Goal: Check status: Check status

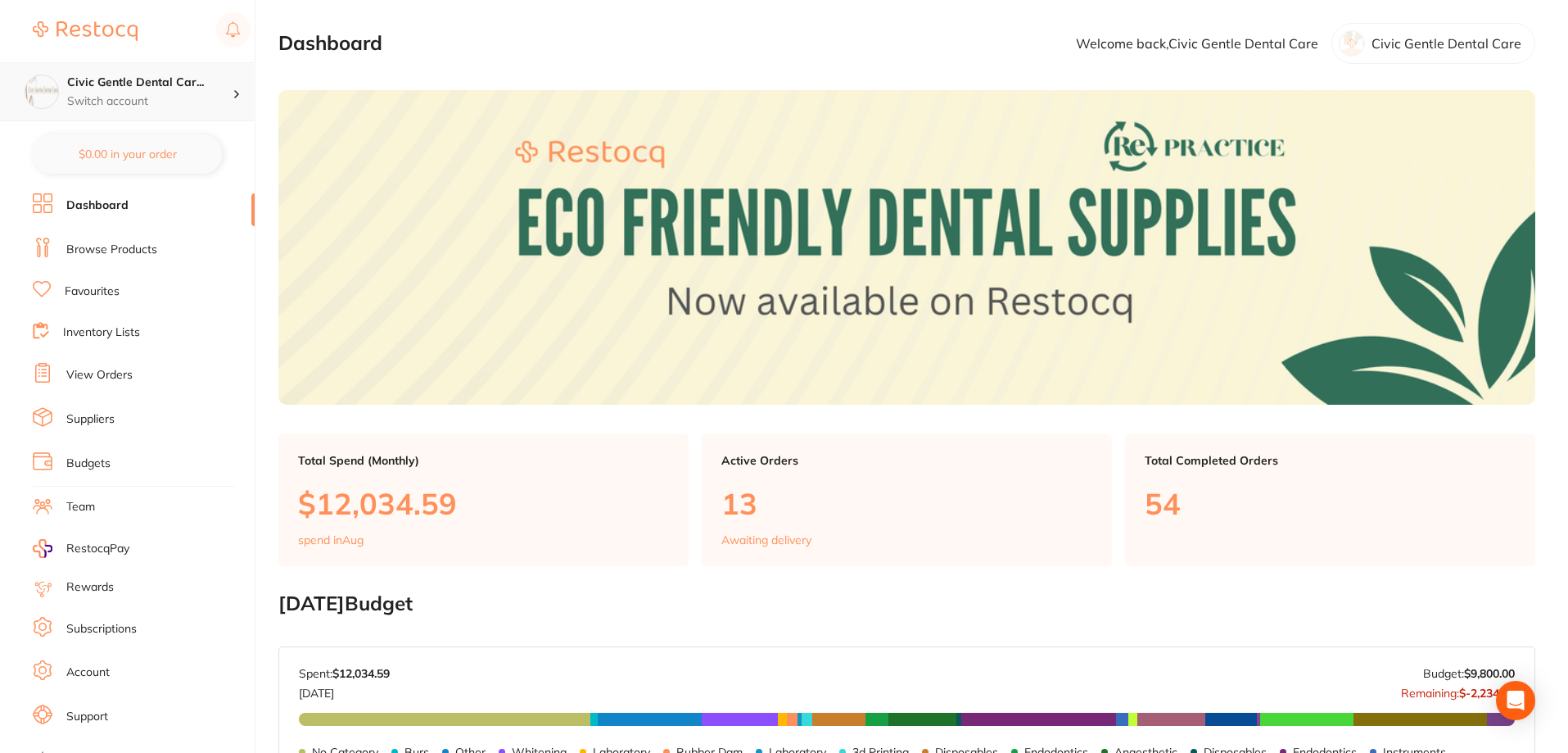
click at [126, 93] on p "Switch account" at bounding box center [149, 101] width 165 height 16
click at [204, 78] on h4 "Civic Gentle Dental Car..." at bounding box center [149, 83] width 165 height 16
click at [128, 382] on link "View Orders" at bounding box center [99, 376] width 67 height 16
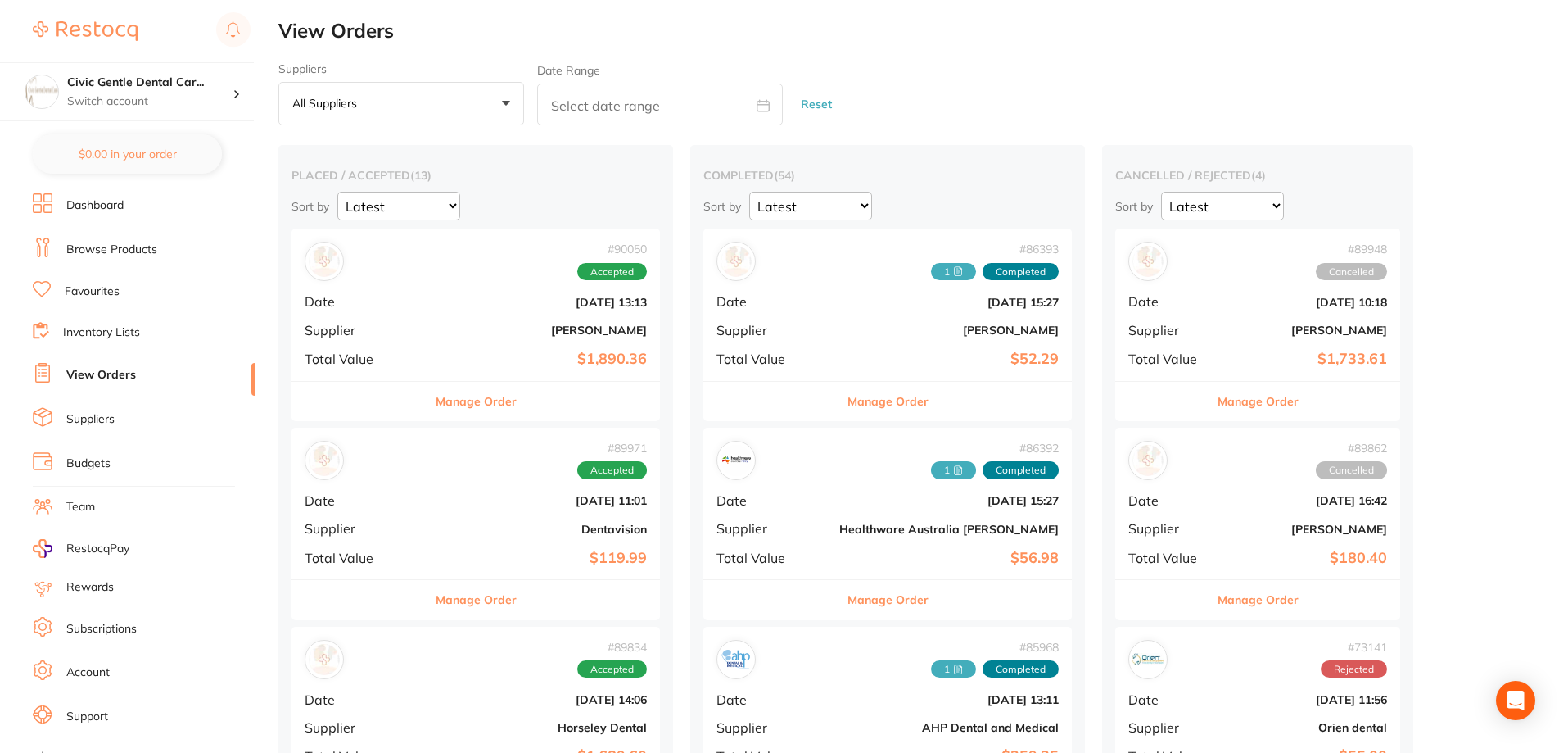
click at [436, 390] on button "Manage Order" at bounding box center [476, 401] width 81 height 39
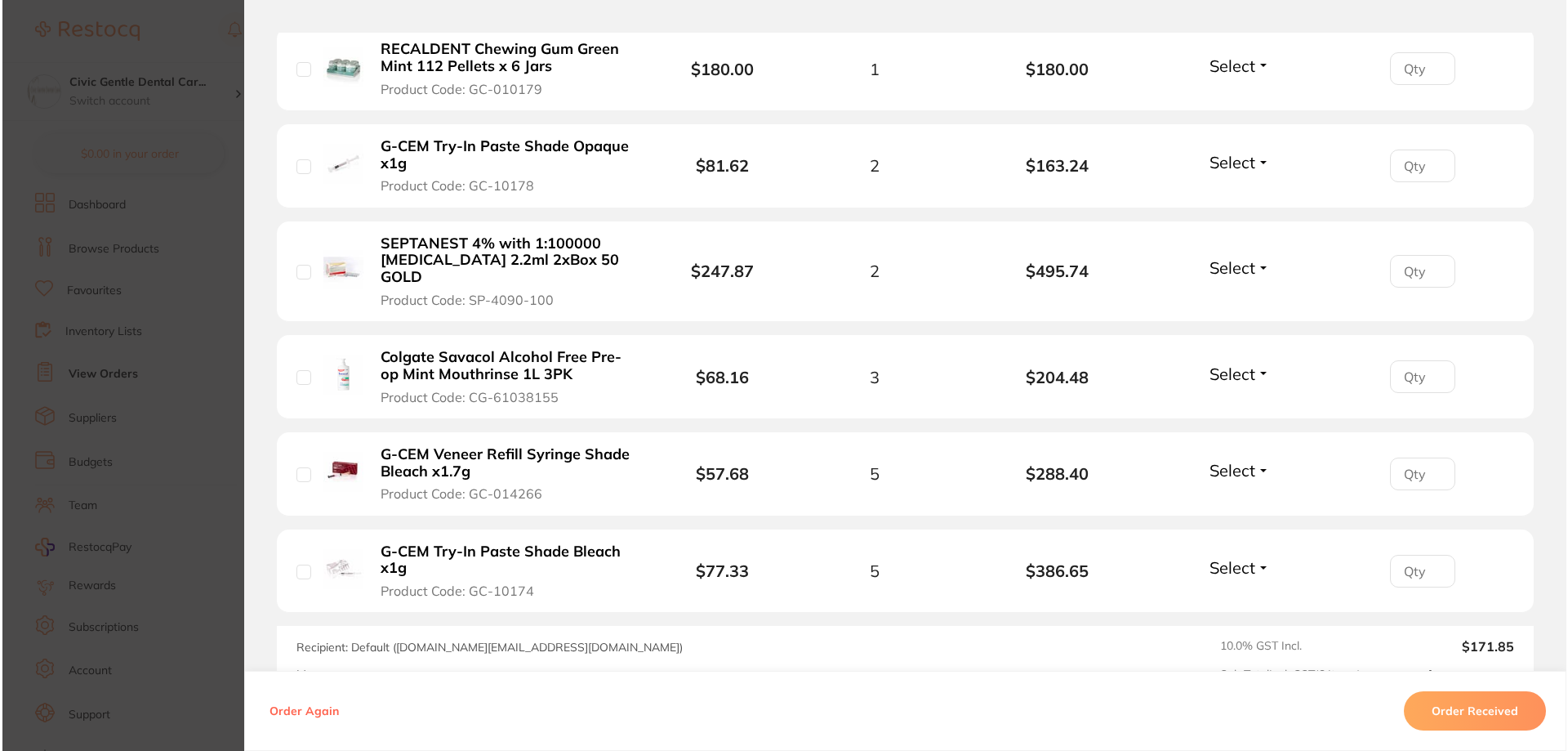
scroll to position [572, 0]
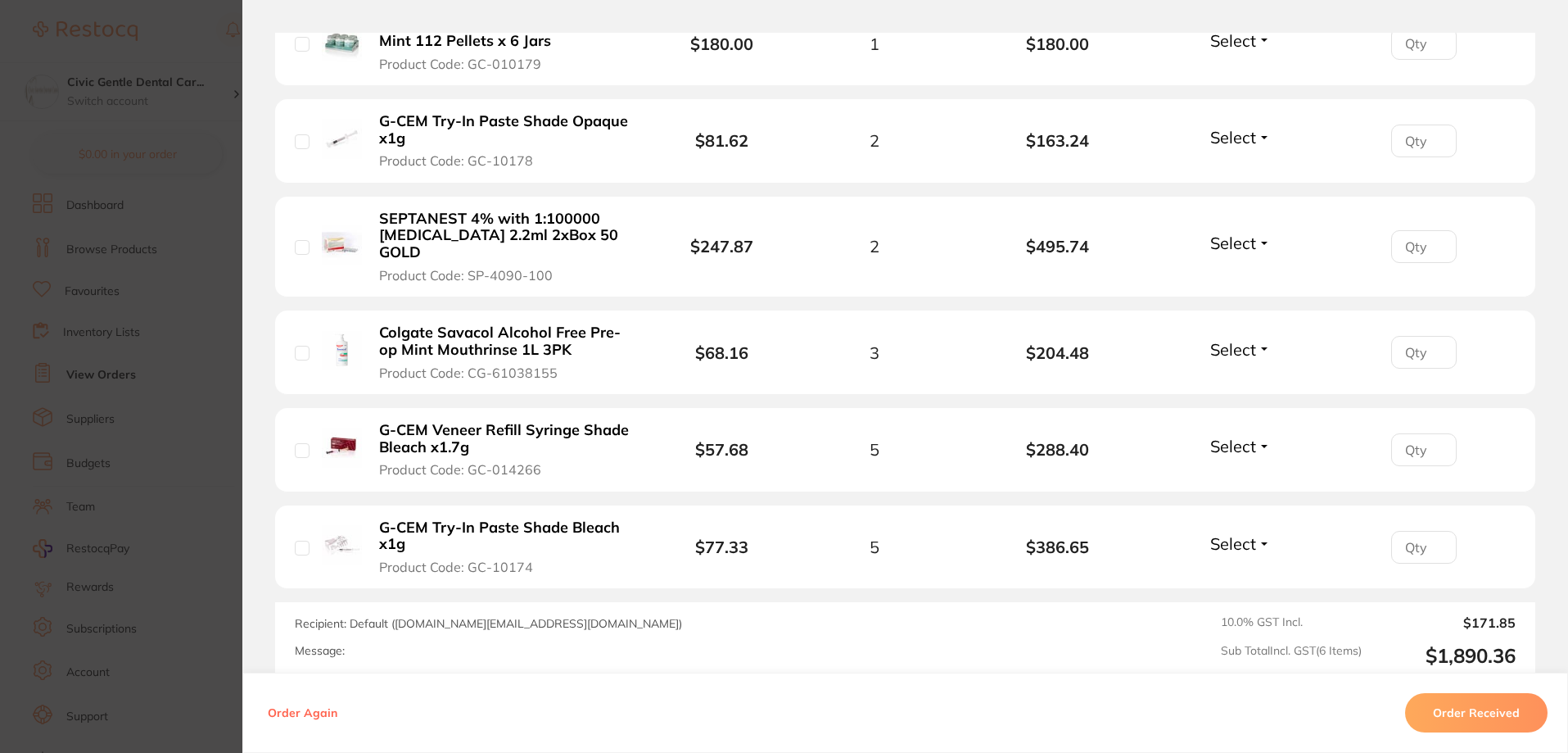
click at [597, 449] on button "G-CEM Veneer Refill Syringe Shade Bleach x1.7g Product Code: GC-014266" at bounding box center [506, 449] width 262 height 57
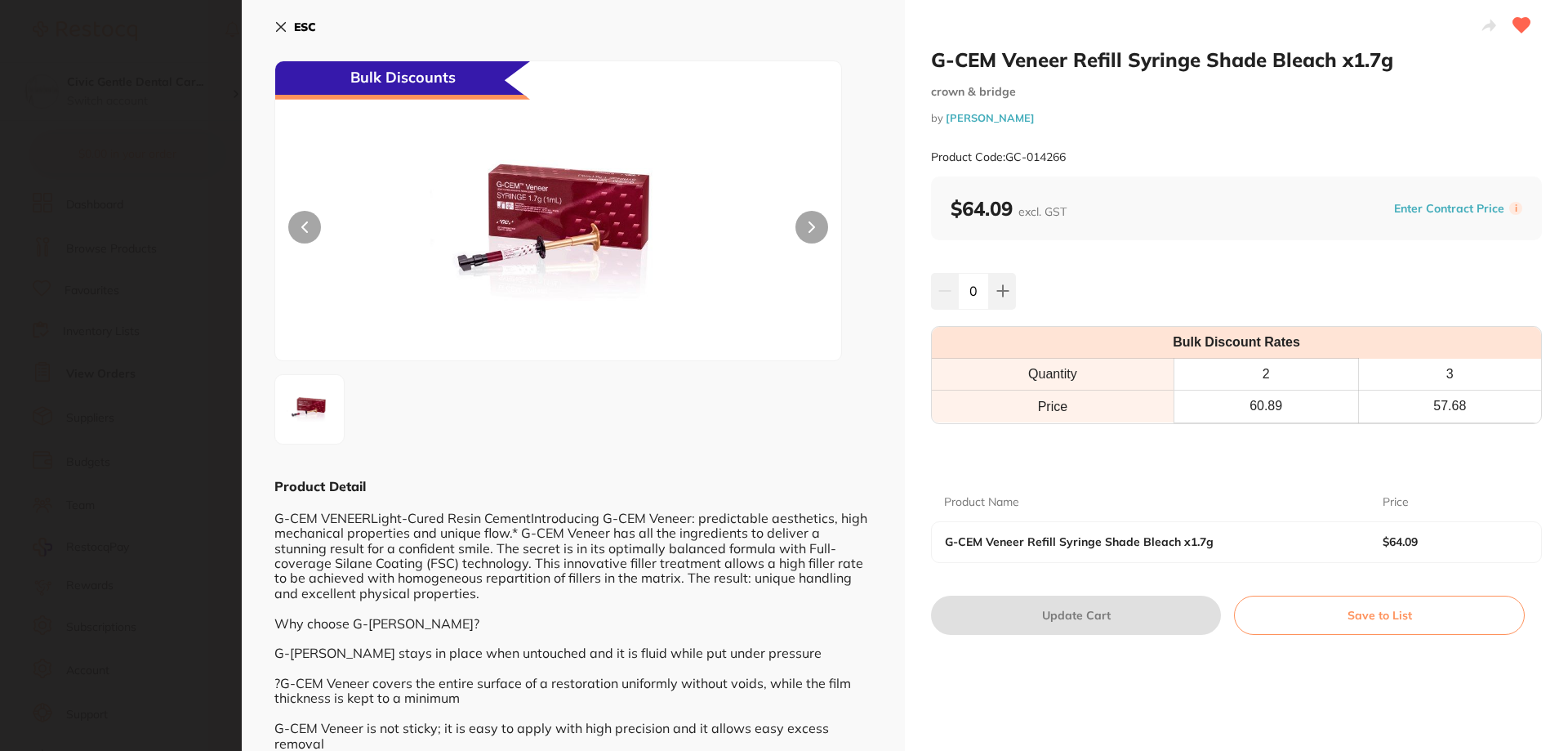
click at [277, 29] on icon at bounding box center [281, 26] width 13 height 13
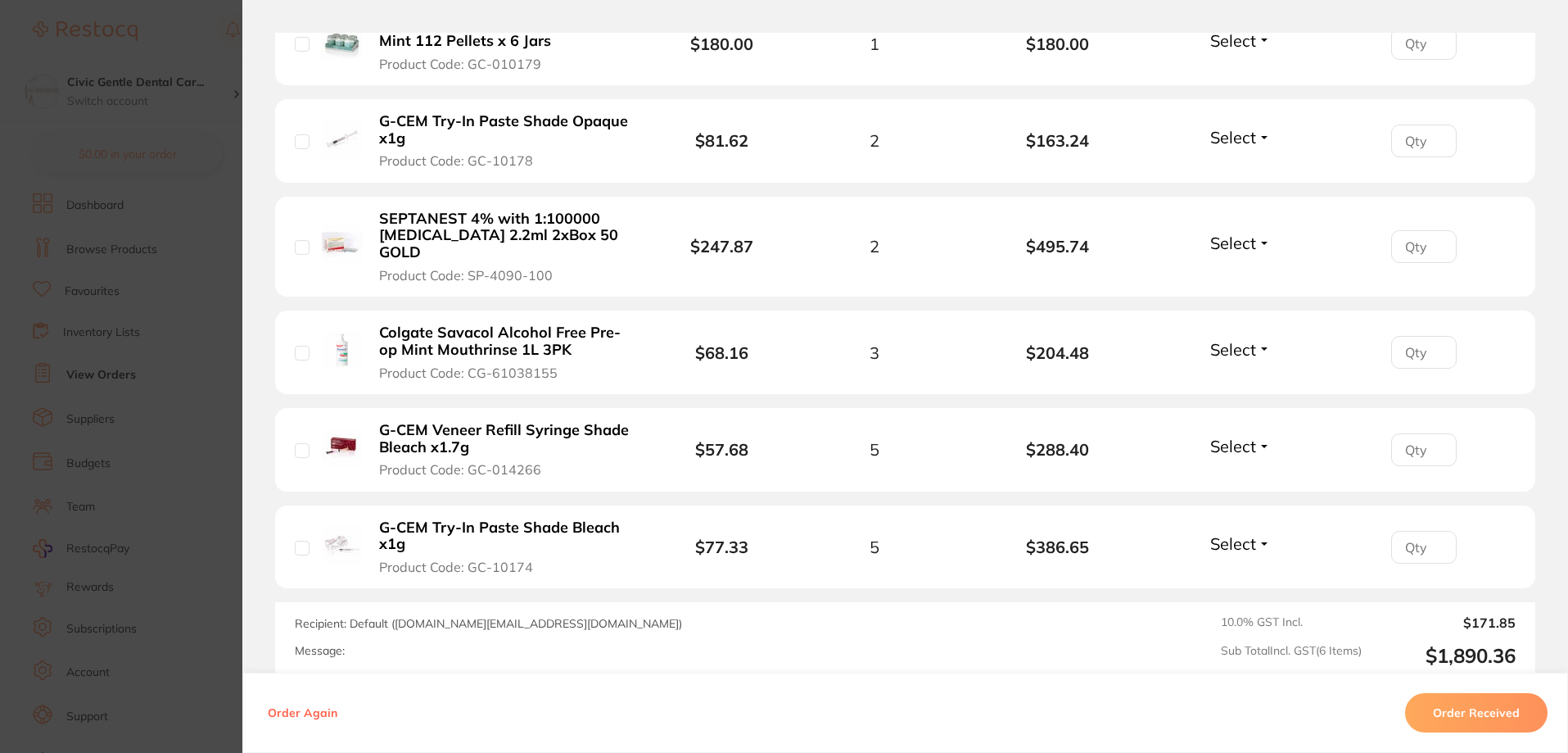
click at [568, 521] on b "G-CEM Try-In Paste Shade Bleach x1g" at bounding box center [506, 536] width 253 height 34
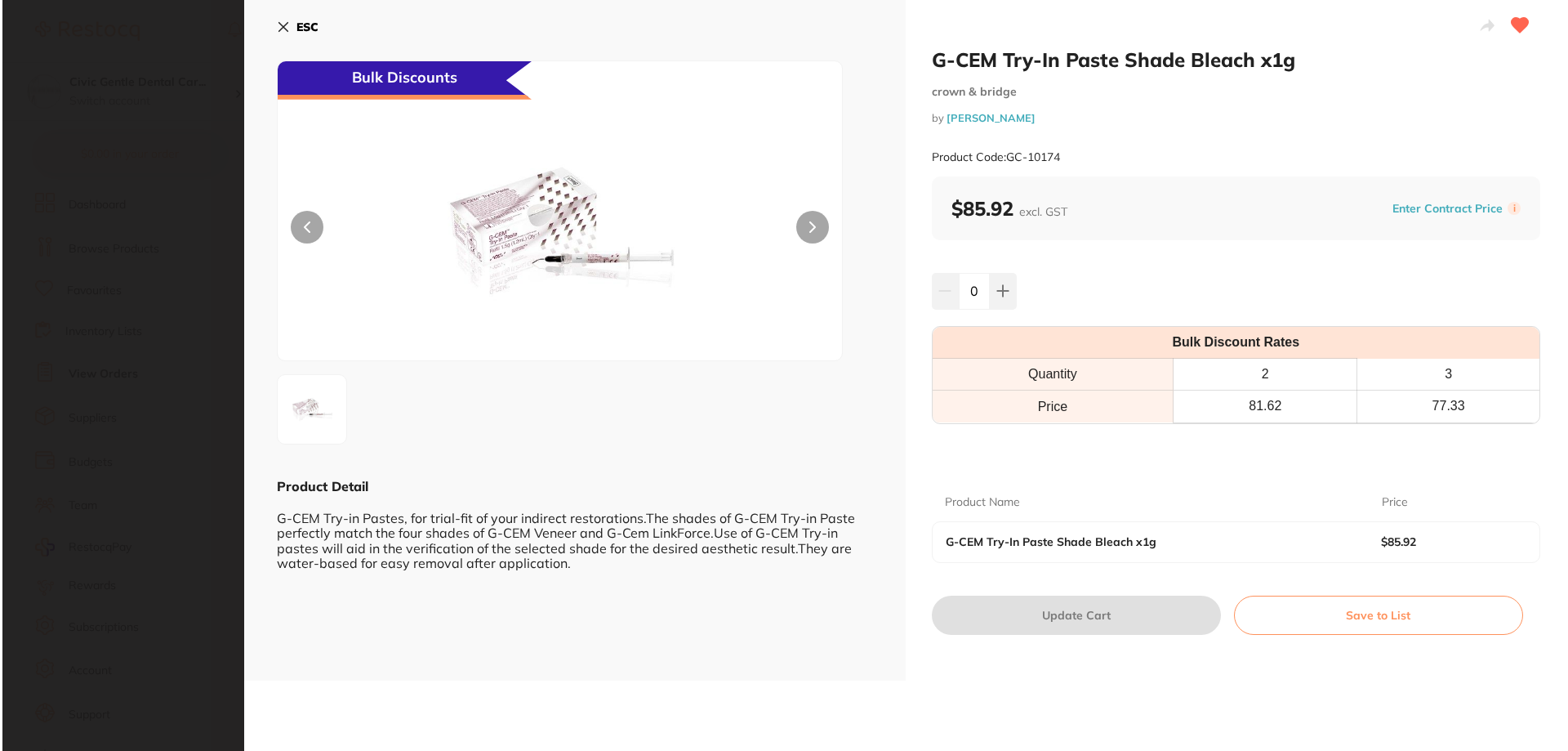
scroll to position [0, 0]
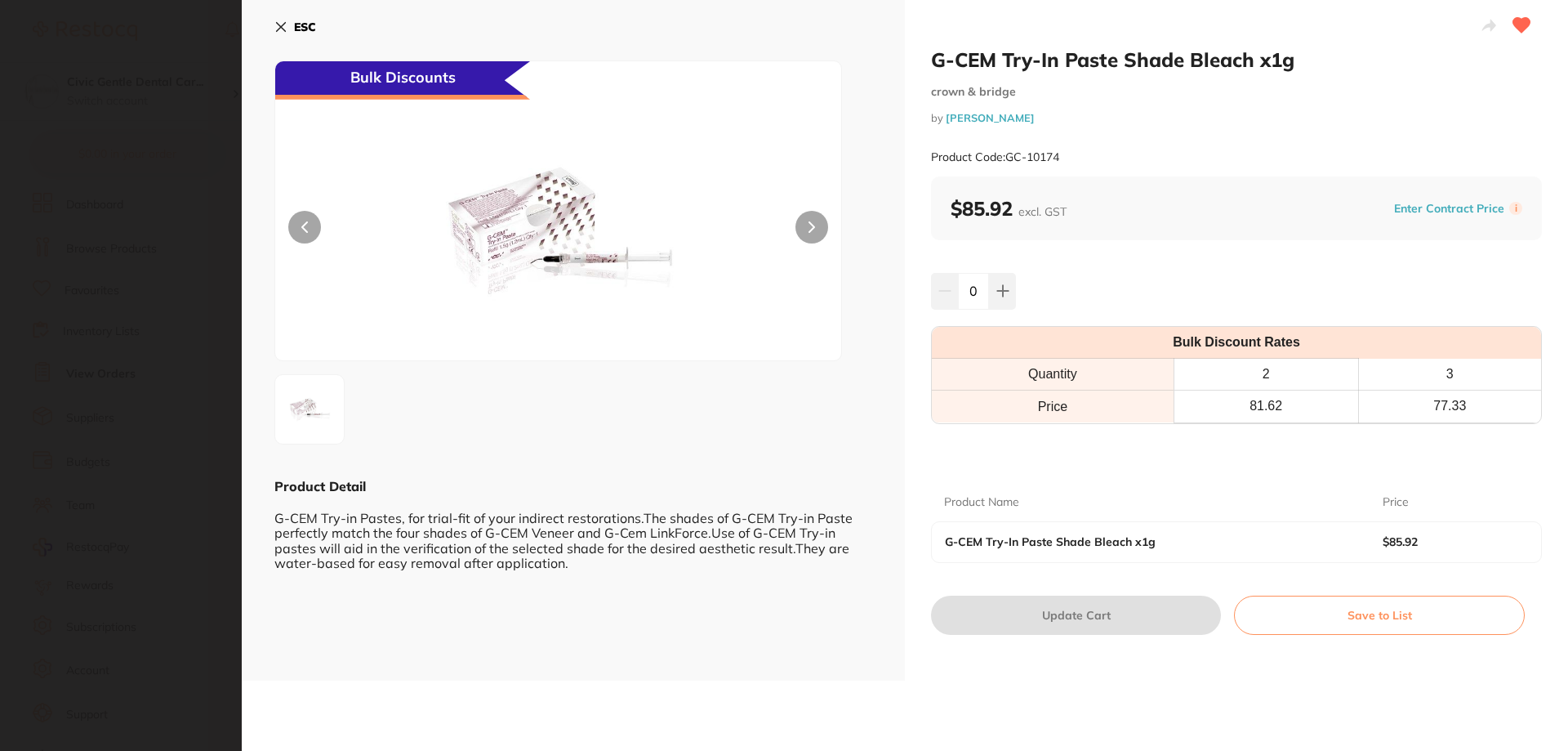
click at [277, 34] on button "ESC" at bounding box center [295, 26] width 42 height 28
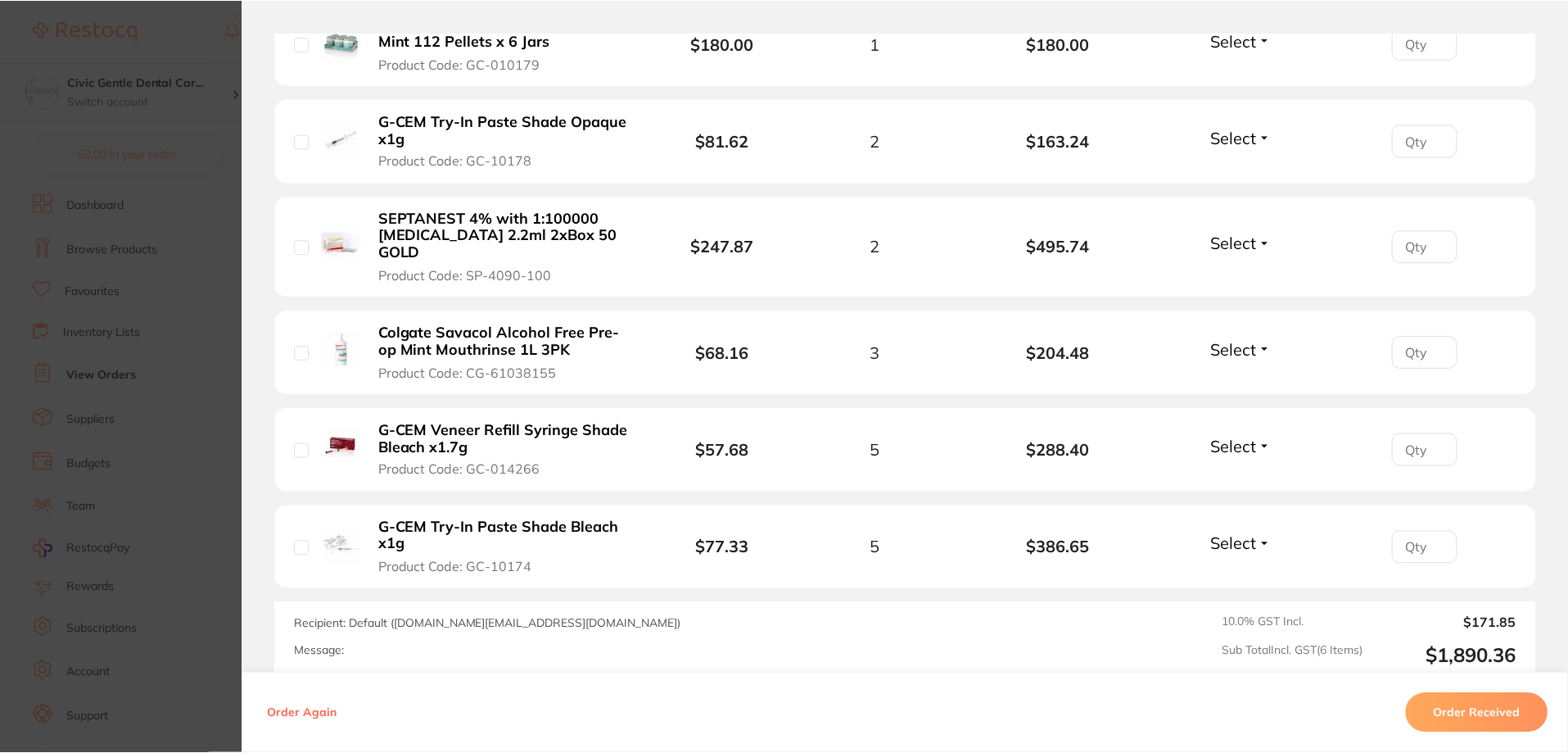
scroll to position [791, 0]
click at [551, 445] on button "G-CEM Veneer Refill Syringe Shade Bleach x1.7g Product Code: GC-014266" at bounding box center [506, 449] width 262 height 57
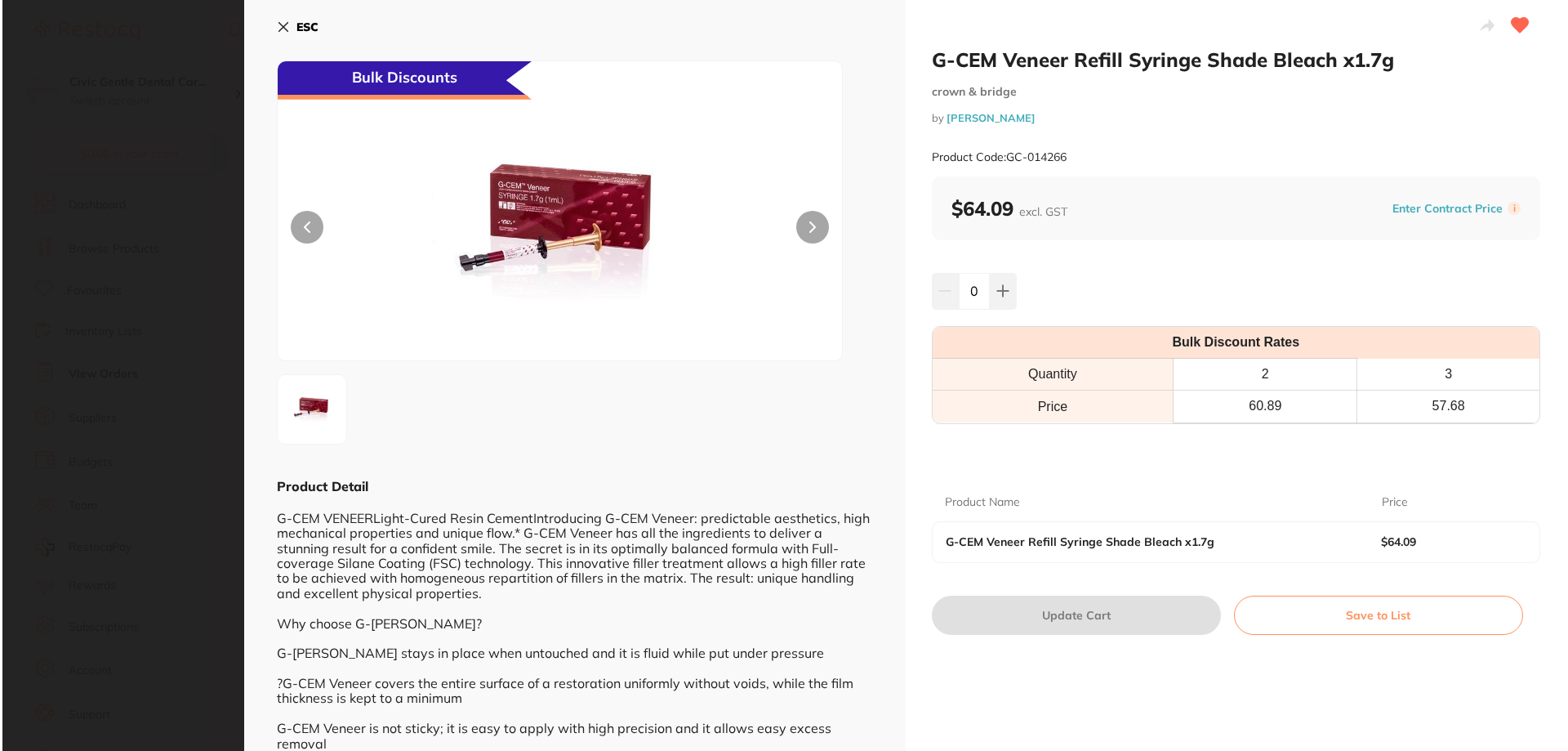
scroll to position [0, 0]
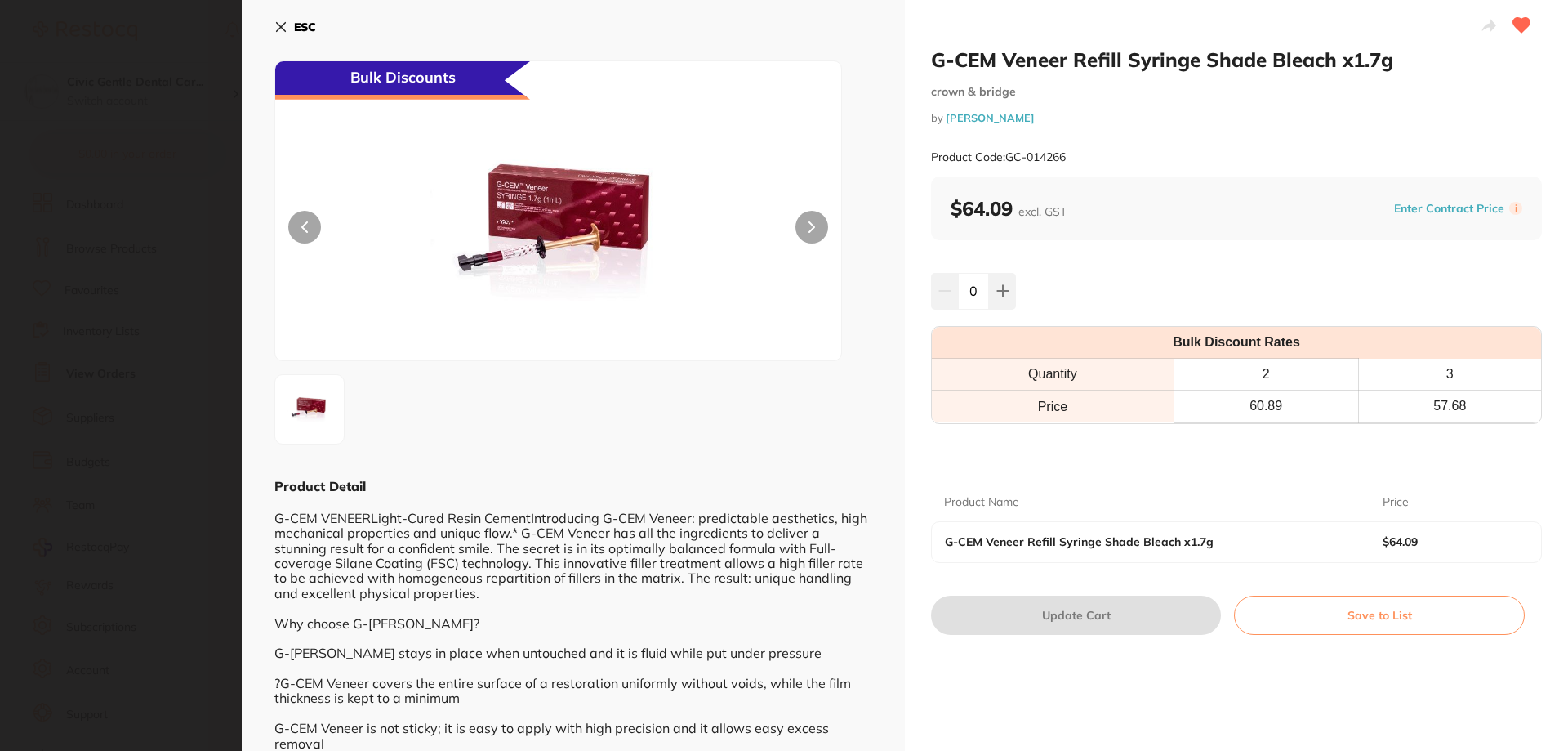
click at [285, 24] on icon at bounding box center [282, 27] width 9 height 9
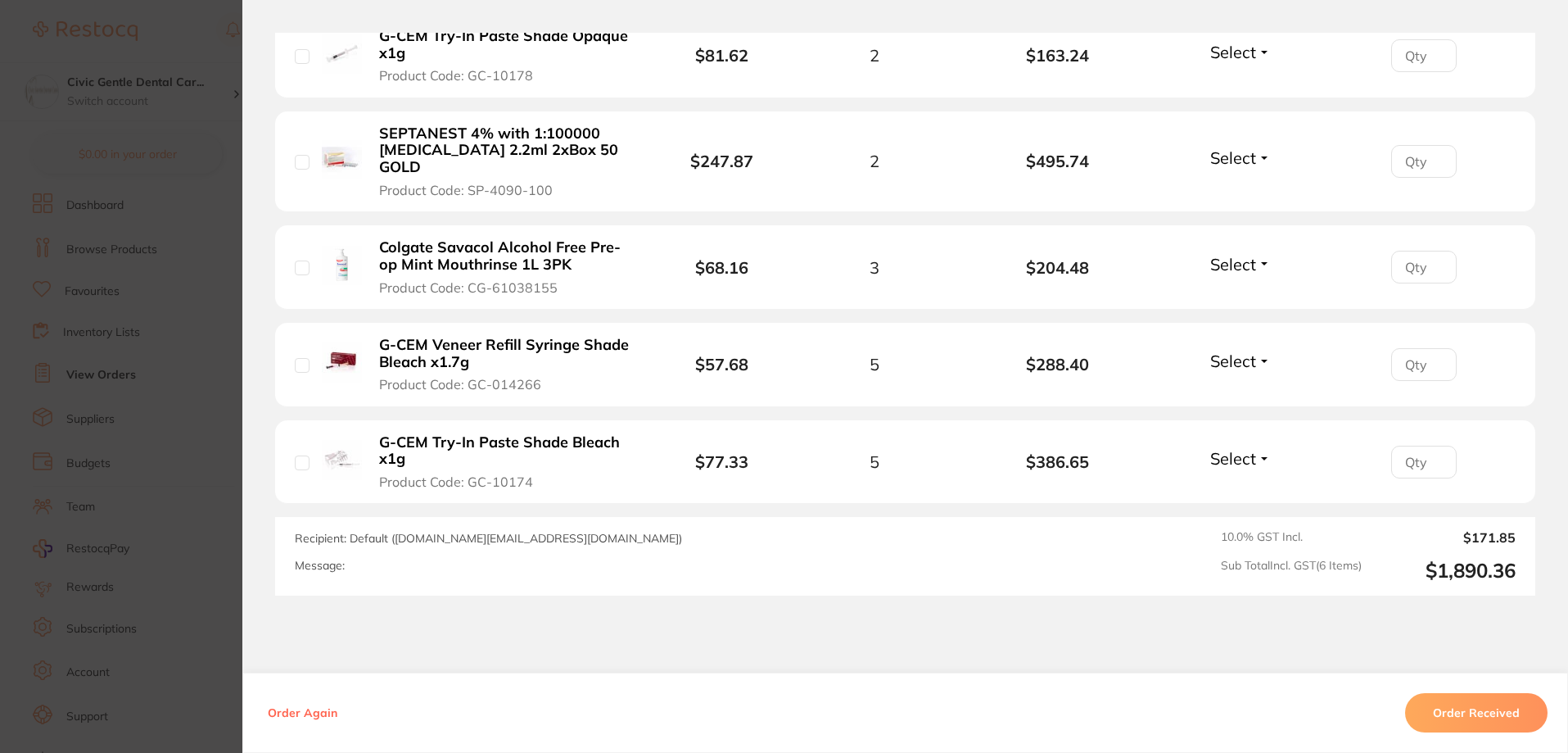
scroll to position [564, 0]
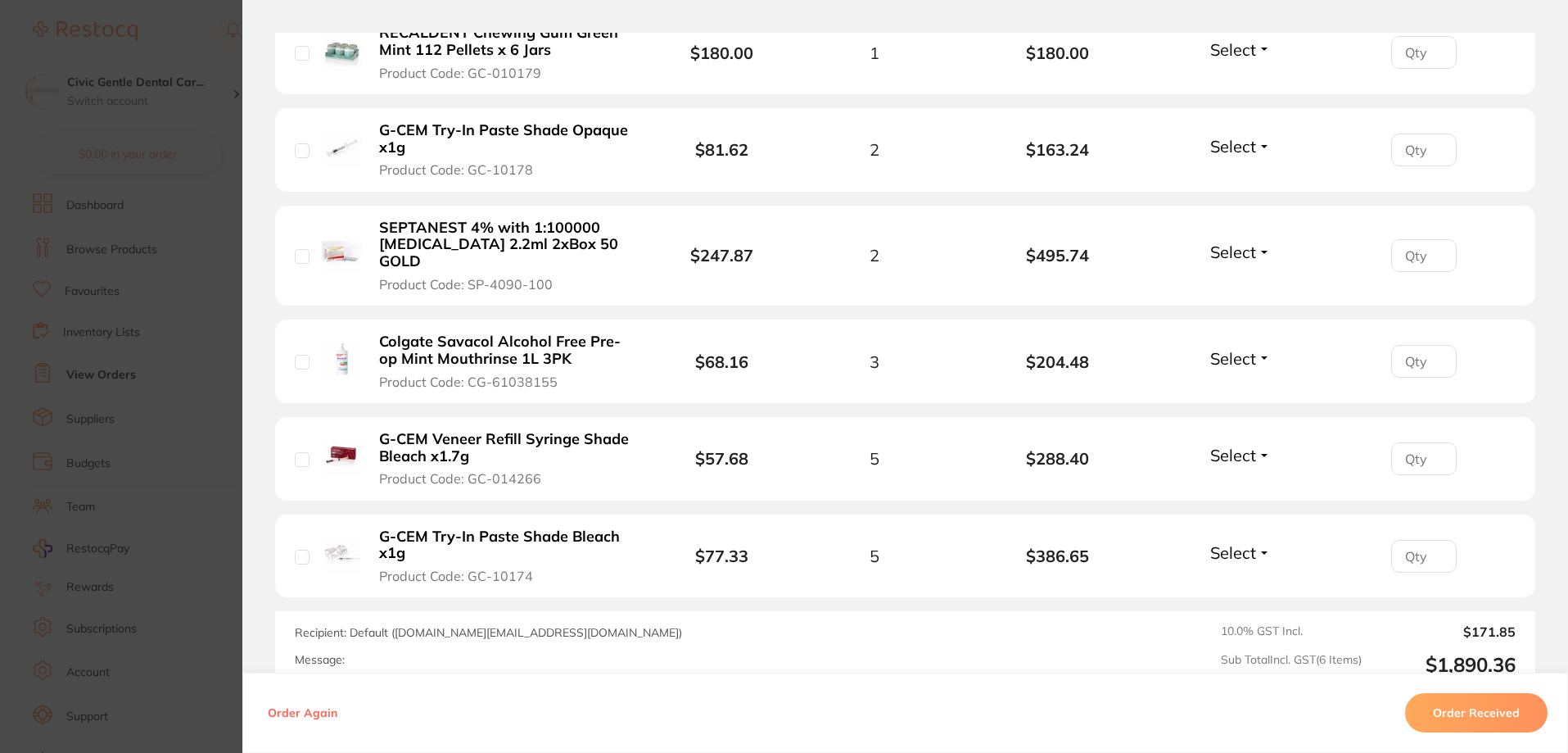
click at [190, 23] on section "Order ID: Restocq- 90050 Order Information Accepted Order Order Date [DATE] 3:1…" at bounding box center [784, 376] width 1568 height 753
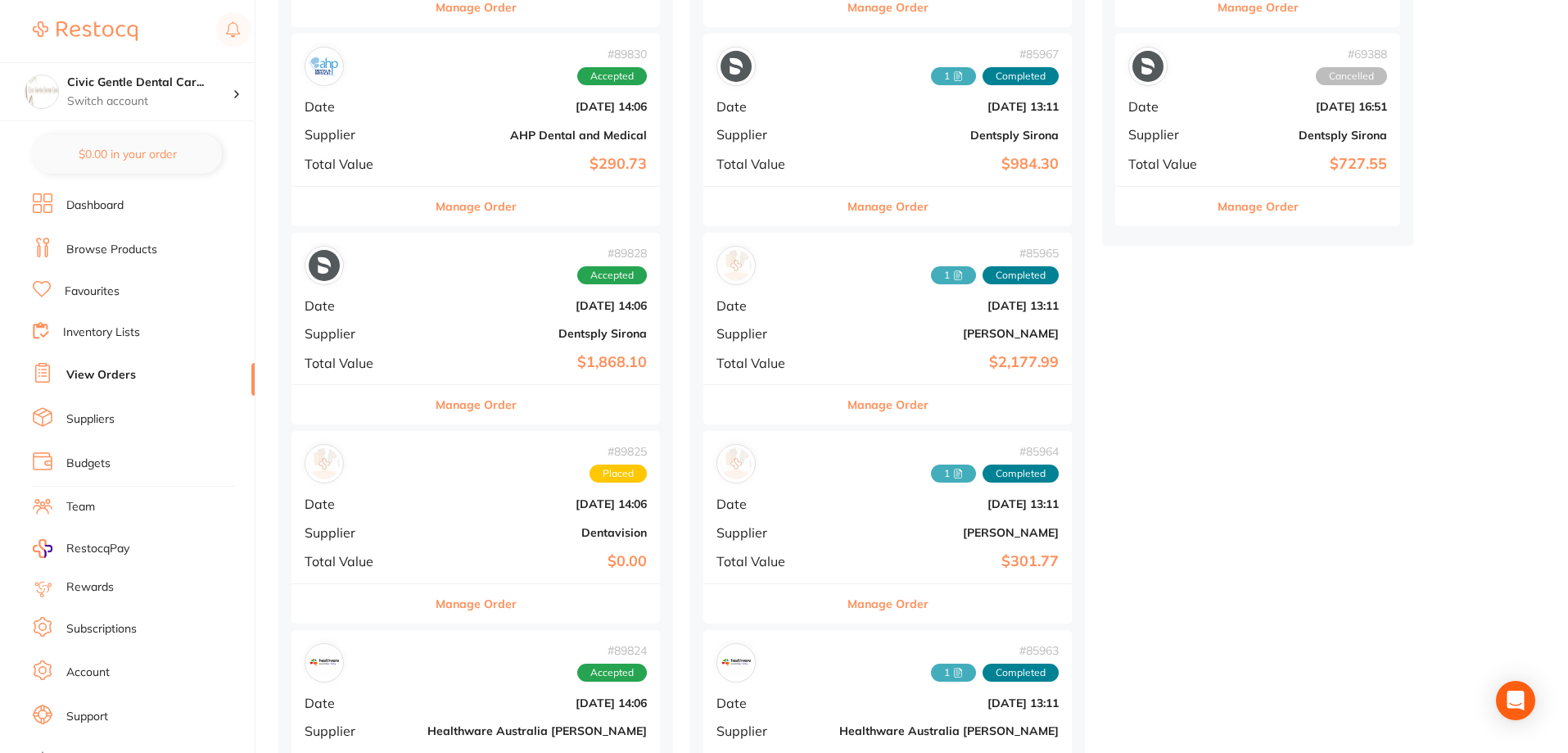
click at [438, 399] on button "Manage Order" at bounding box center [476, 404] width 81 height 39
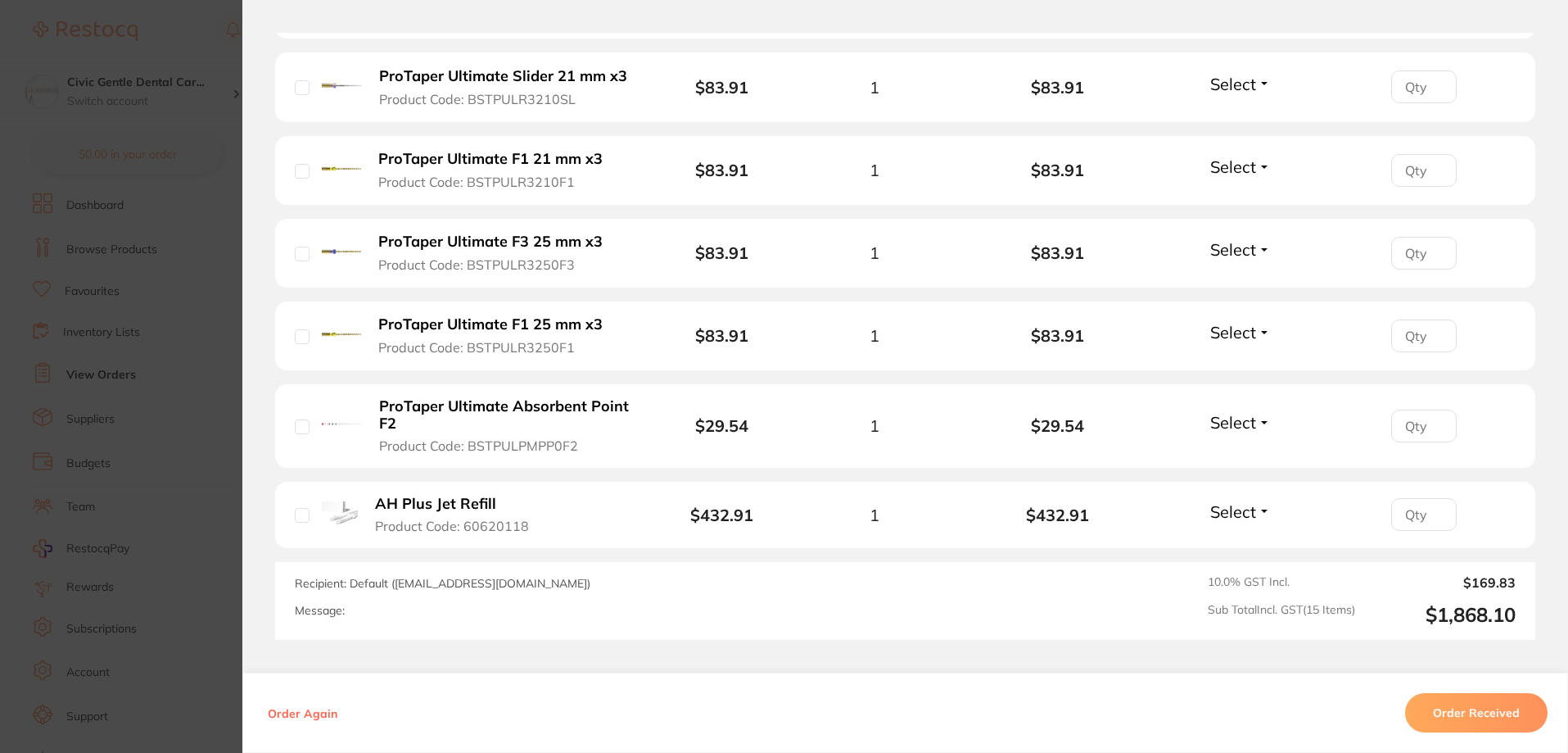
scroll to position [1441, 0]
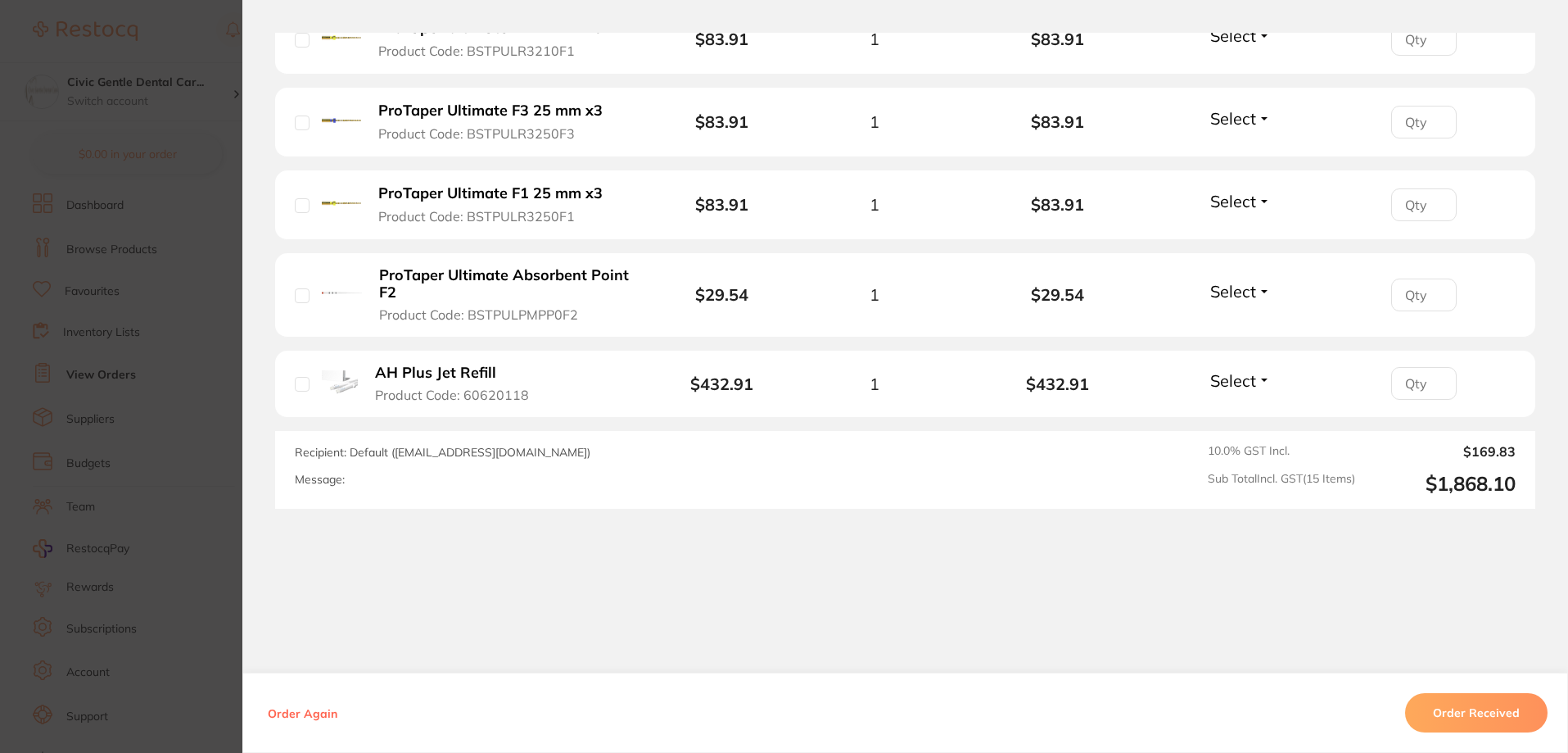
click at [171, 301] on section "Order ID: Restocq- 89828 Order Information Accepted Order Order Date [DATE] 4:0…" at bounding box center [784, 376] width 1568 height 753
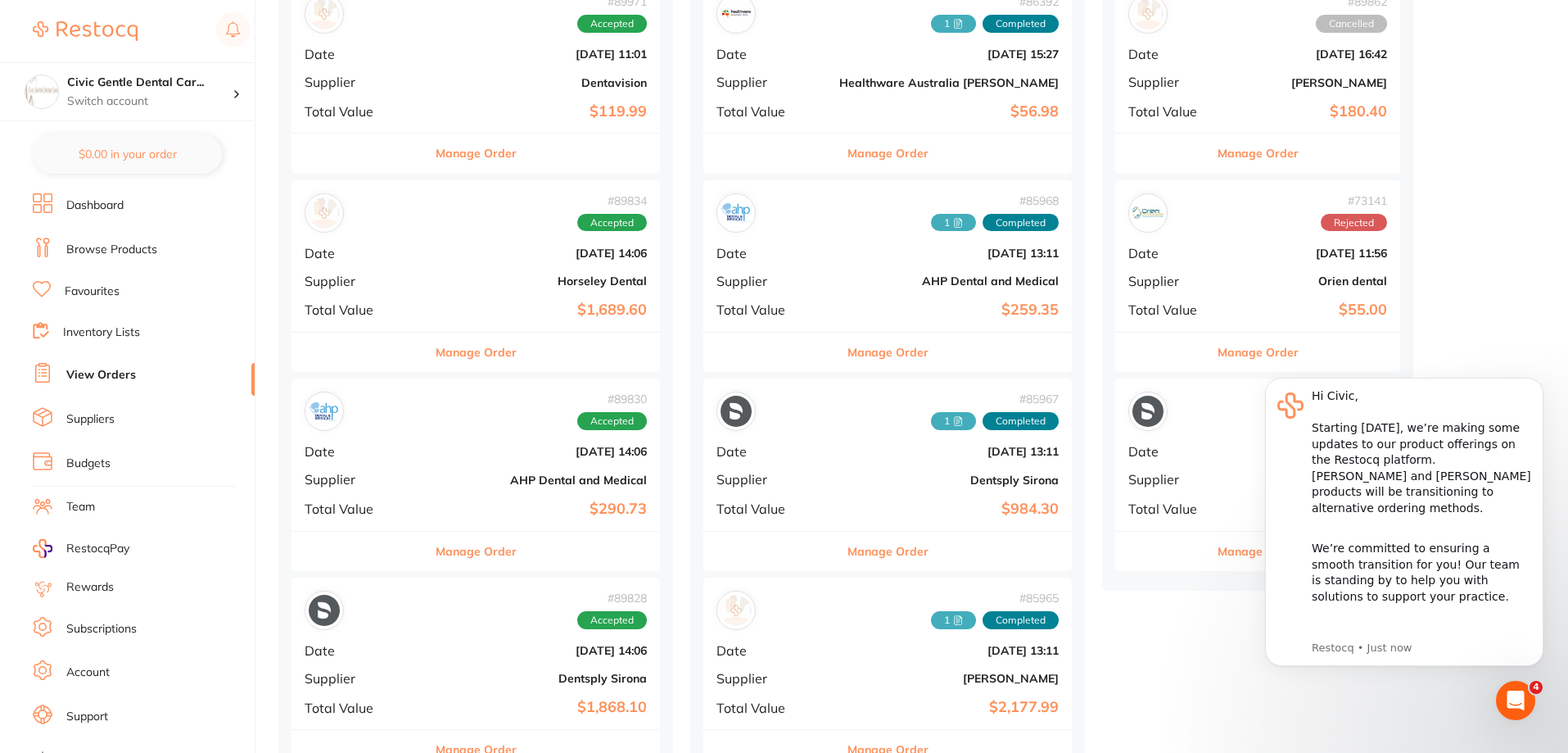
scroll to position [382, 0]
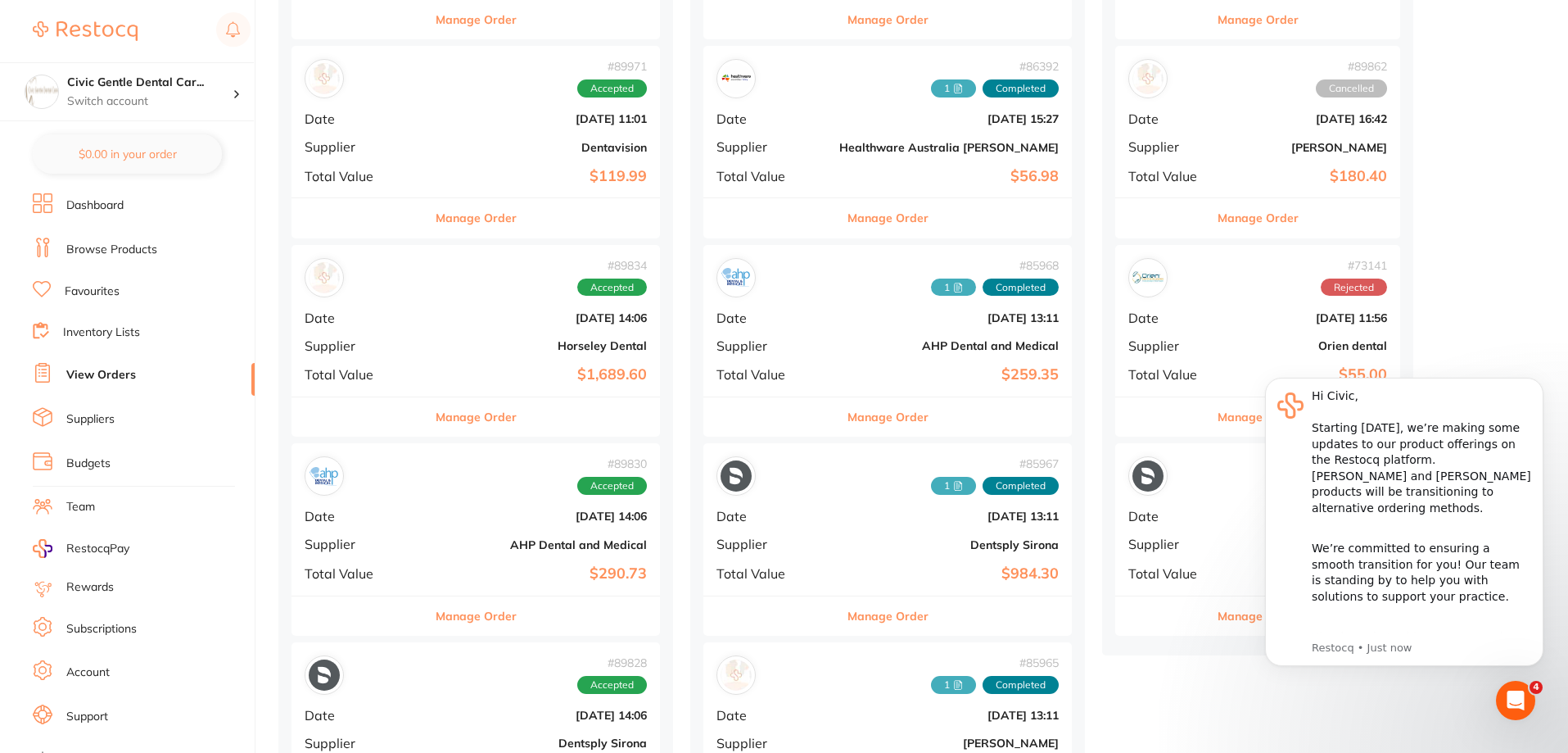
click at [436, 430] on button "Manage Order" at bounding box center [476, 417] width 81 height 39
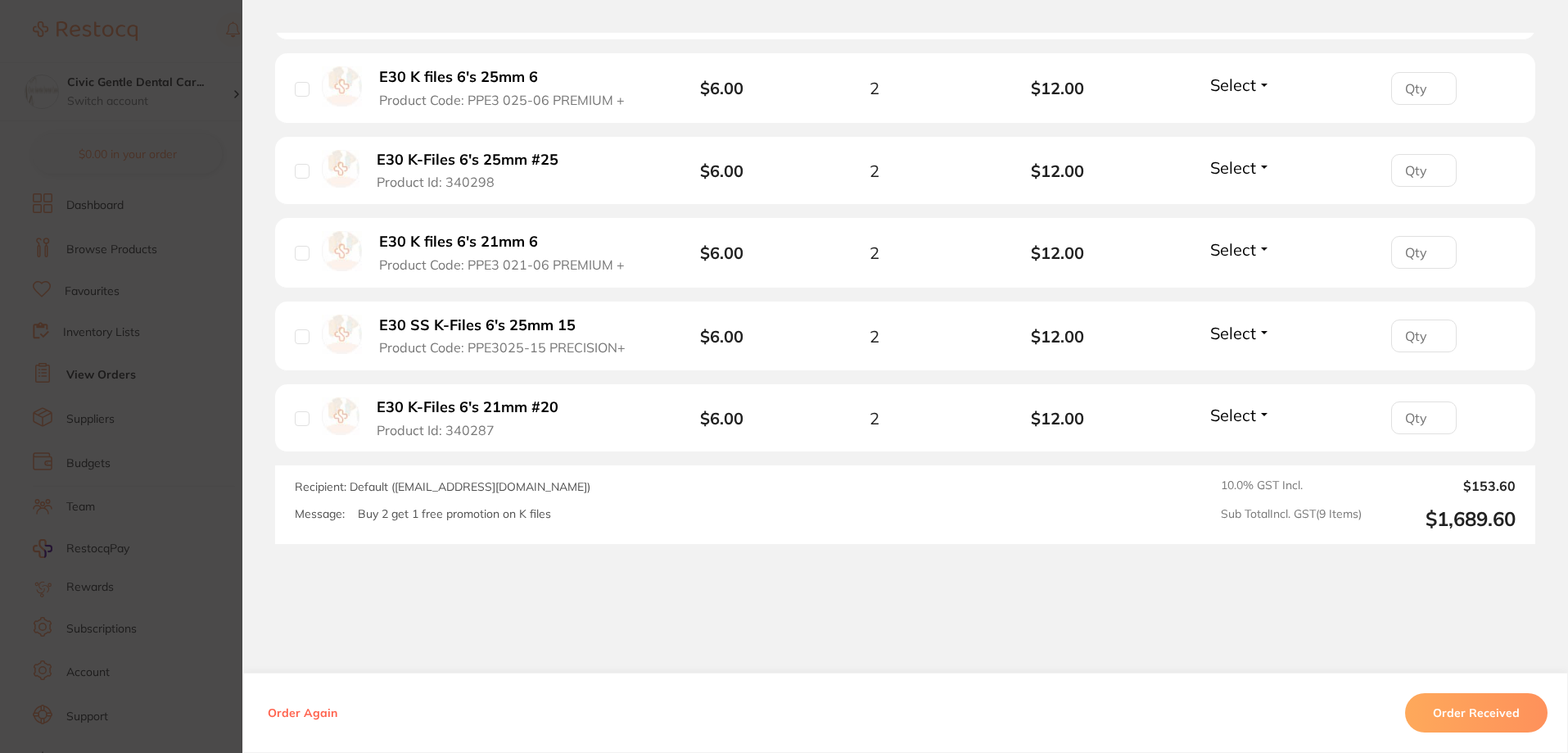
scroll to position [888, 0]
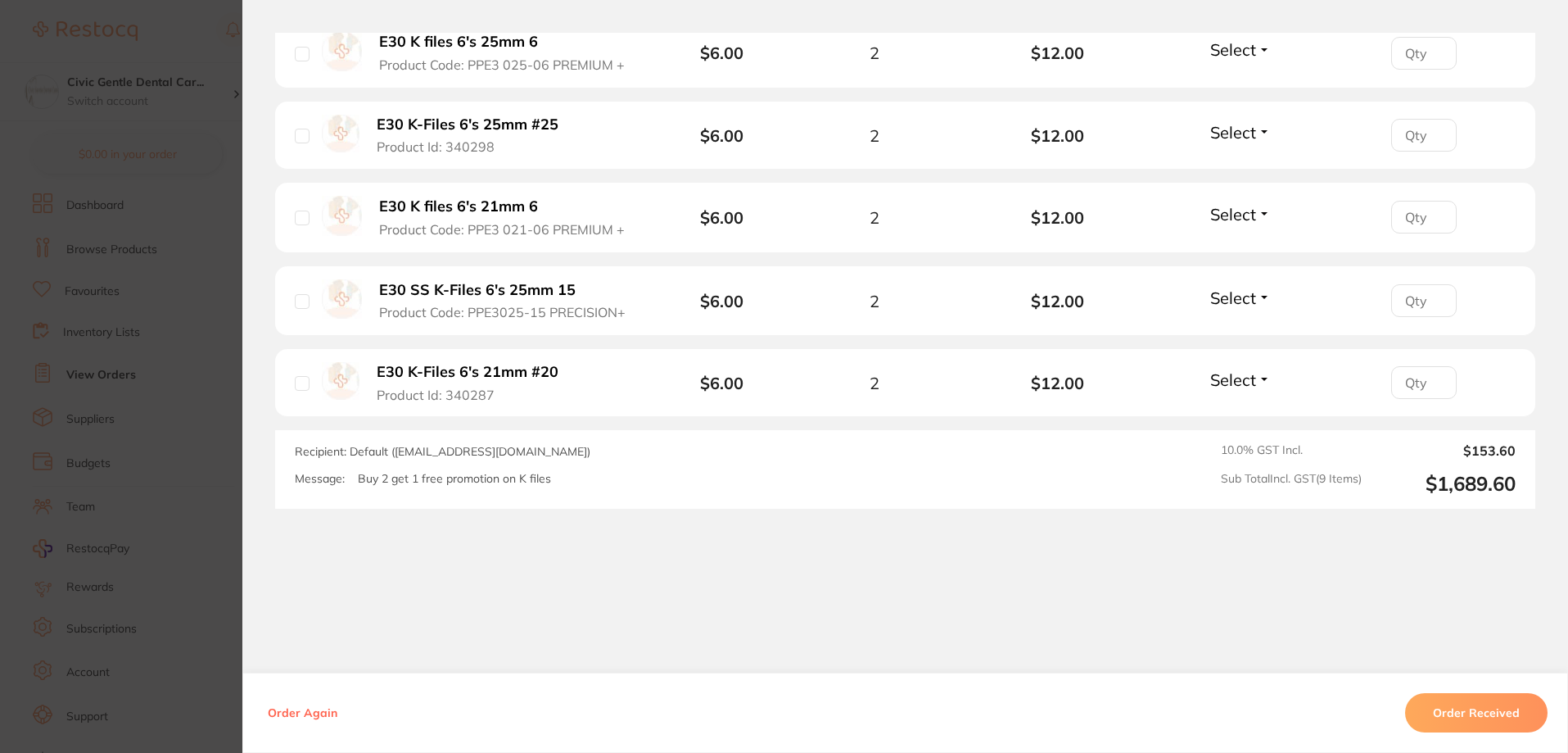
click at [196, 319] on section "Order ID: Restocq- 89834 Order Information Accepted Order Order Date [DATE] 4:0…" at bounding box center [784, 376] width 1568 height 753
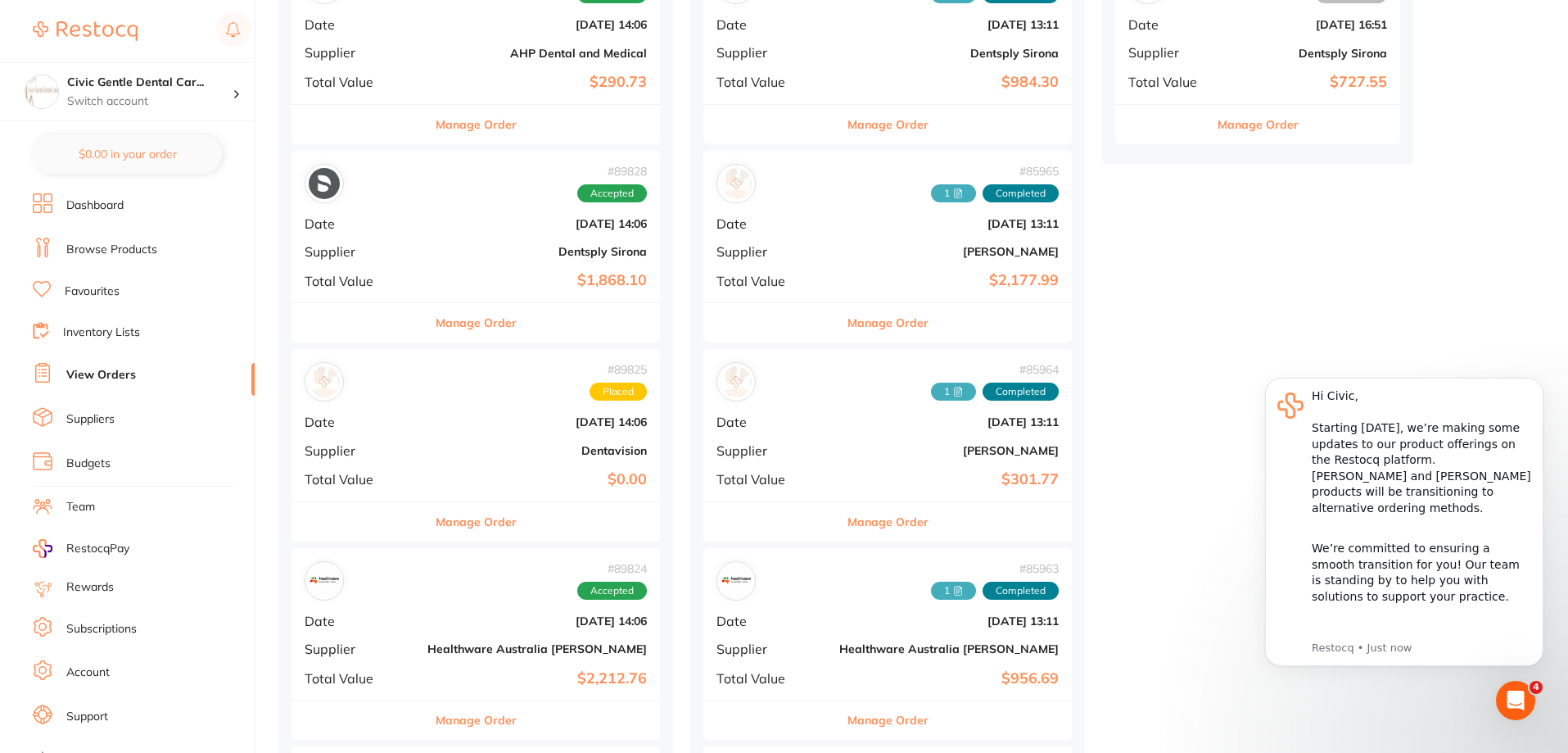
click at [441, 338] on button "Manage Order" at bounding box center [476, 322] width 81 height 39
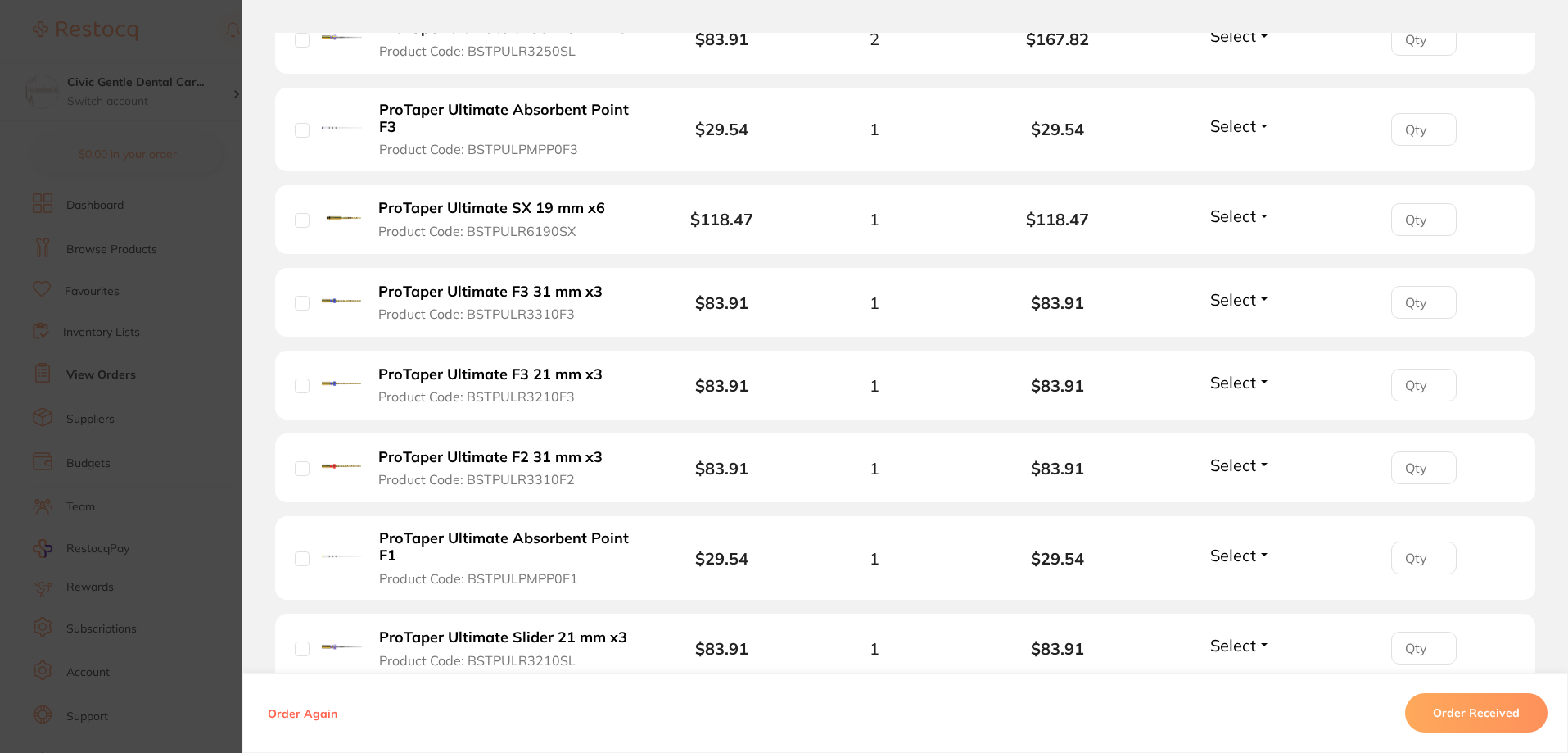
scroll to position [819, 0]
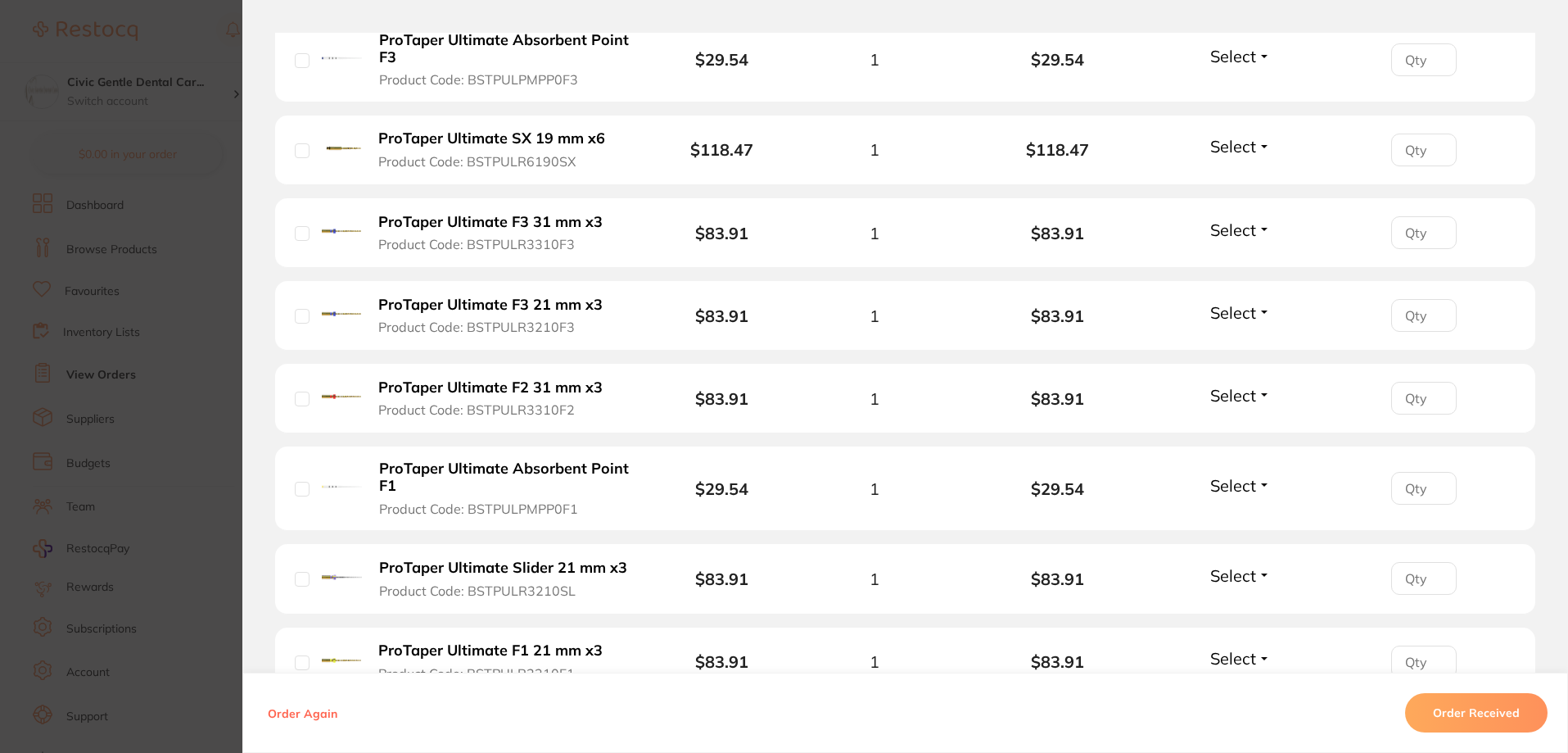
click at [194, 367] on section "Order ID: Restocq- 89828 Order Information Accepted Order Order Date [DATE] 4:0…" at bounding box center [784, 376] width 1568 height 753
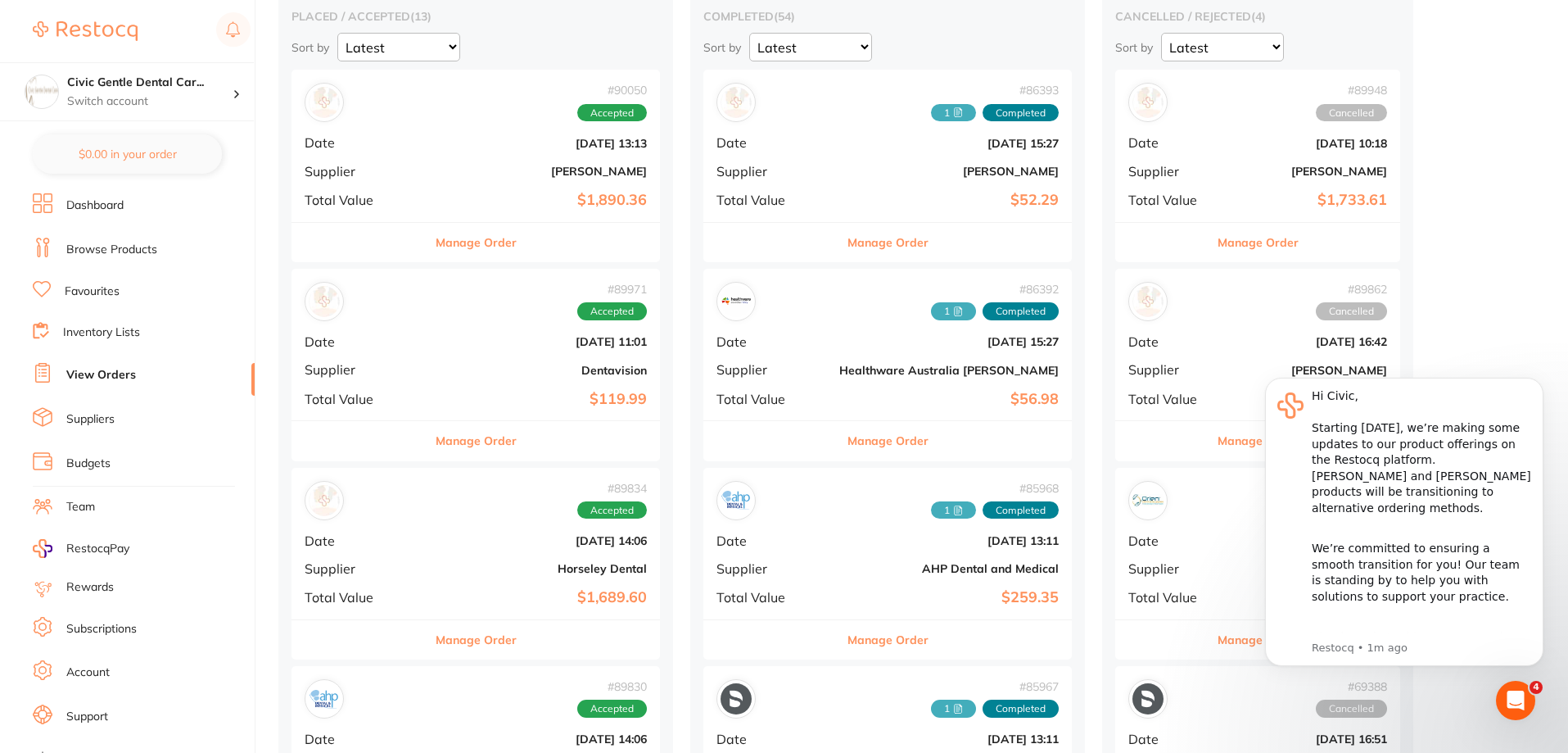
scroll to position [54, 0]
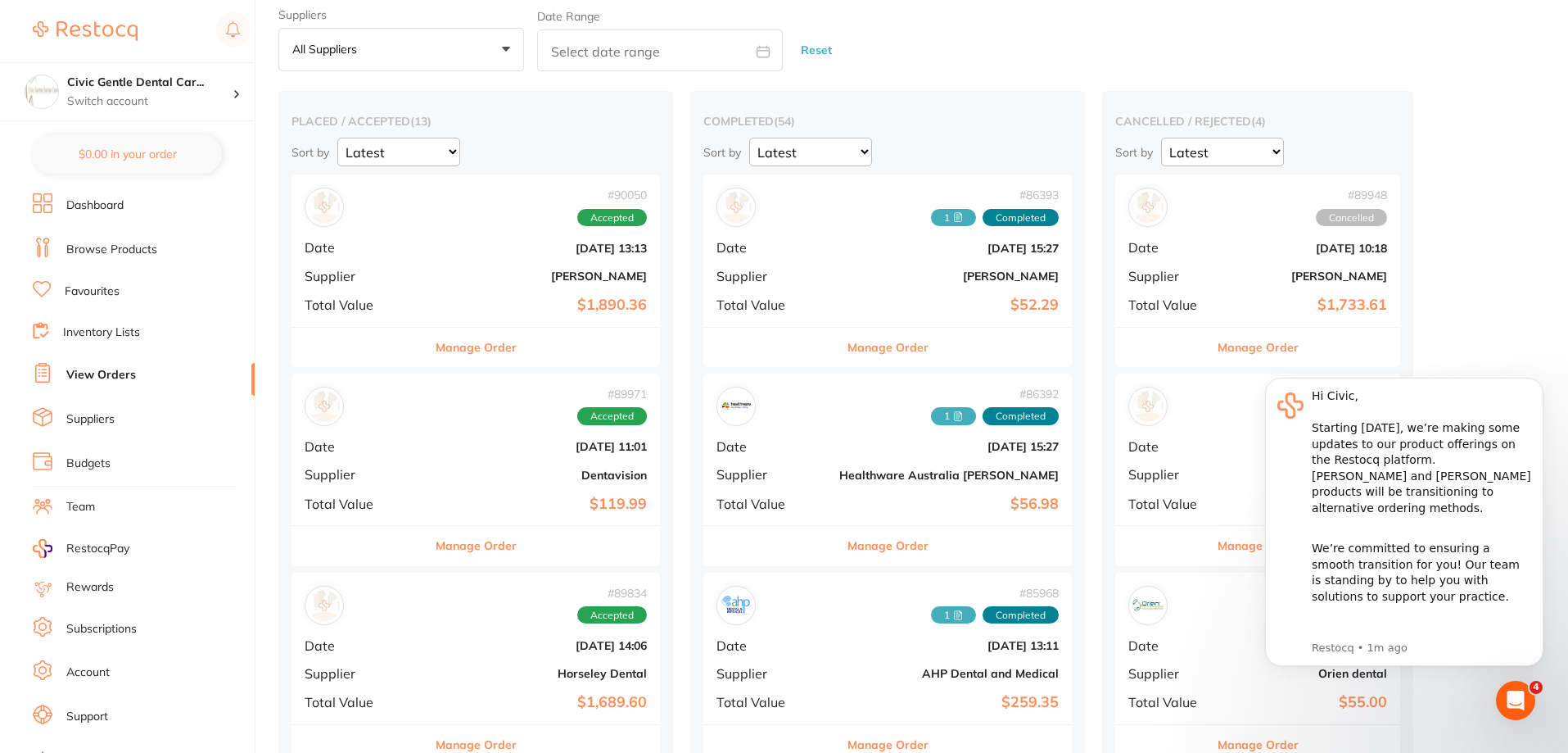
click at [438, 362] on button "Manage Order" at bounding box center [476, 346] width 81 height 39
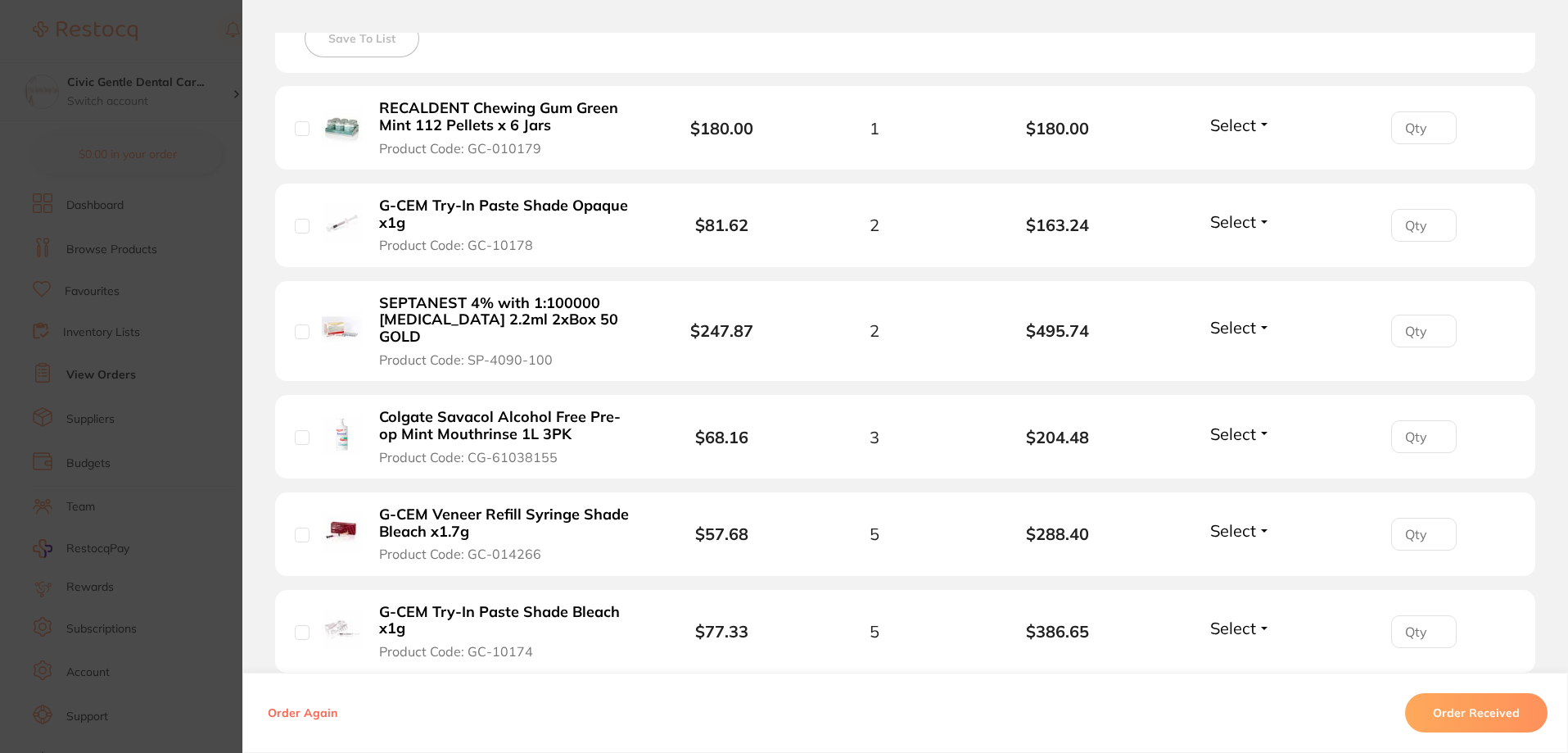
scroll to position [155, 0]
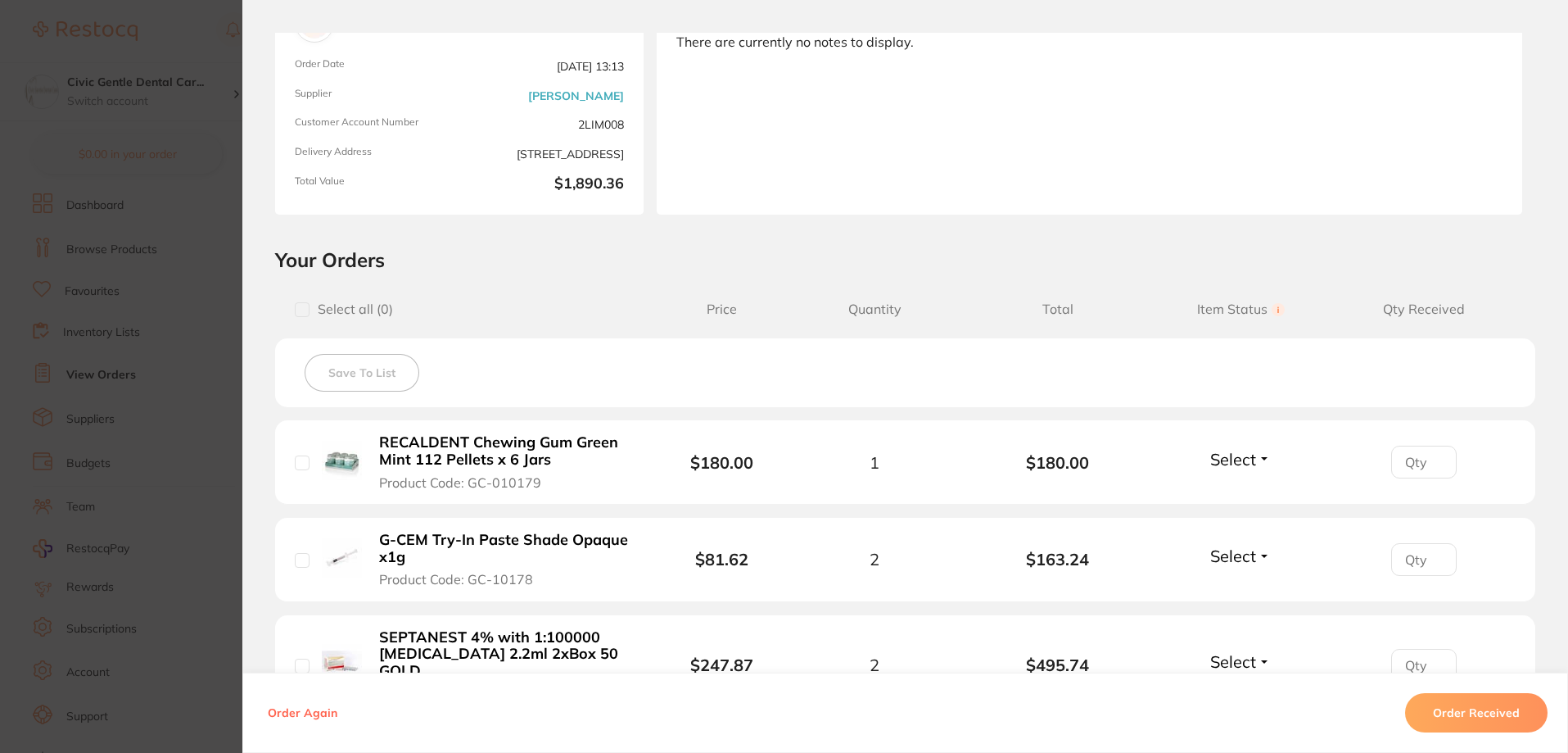
click at [178, 366] on section "Order ID: Restocq- 90050 Order Information Accepted Order Order Date [DATE] 13:…" at bounding box center [784, 376] width 1568 height 753
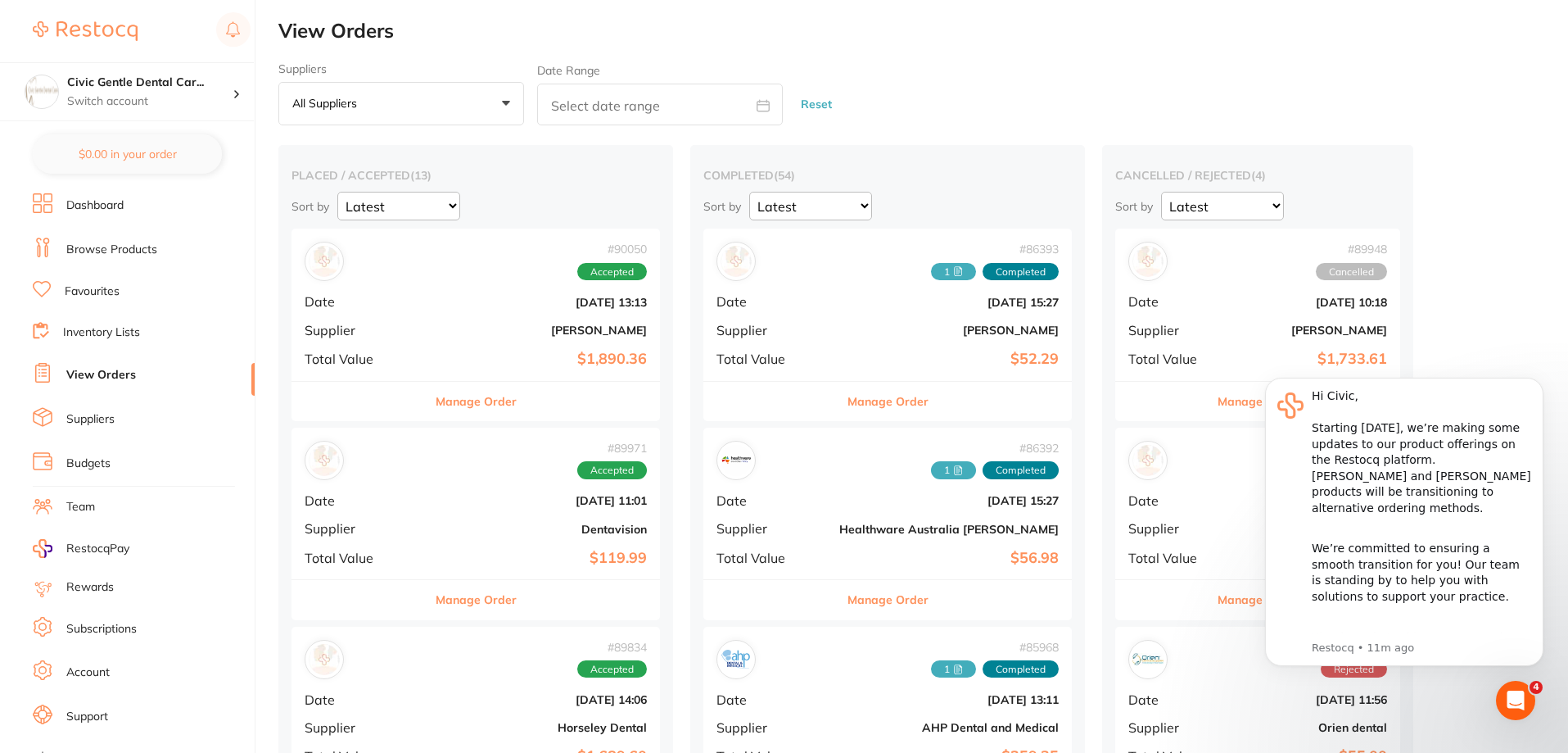
click at [438, 391] on button "Manage Order" at bounding box center [476, 401] width 81 height 39
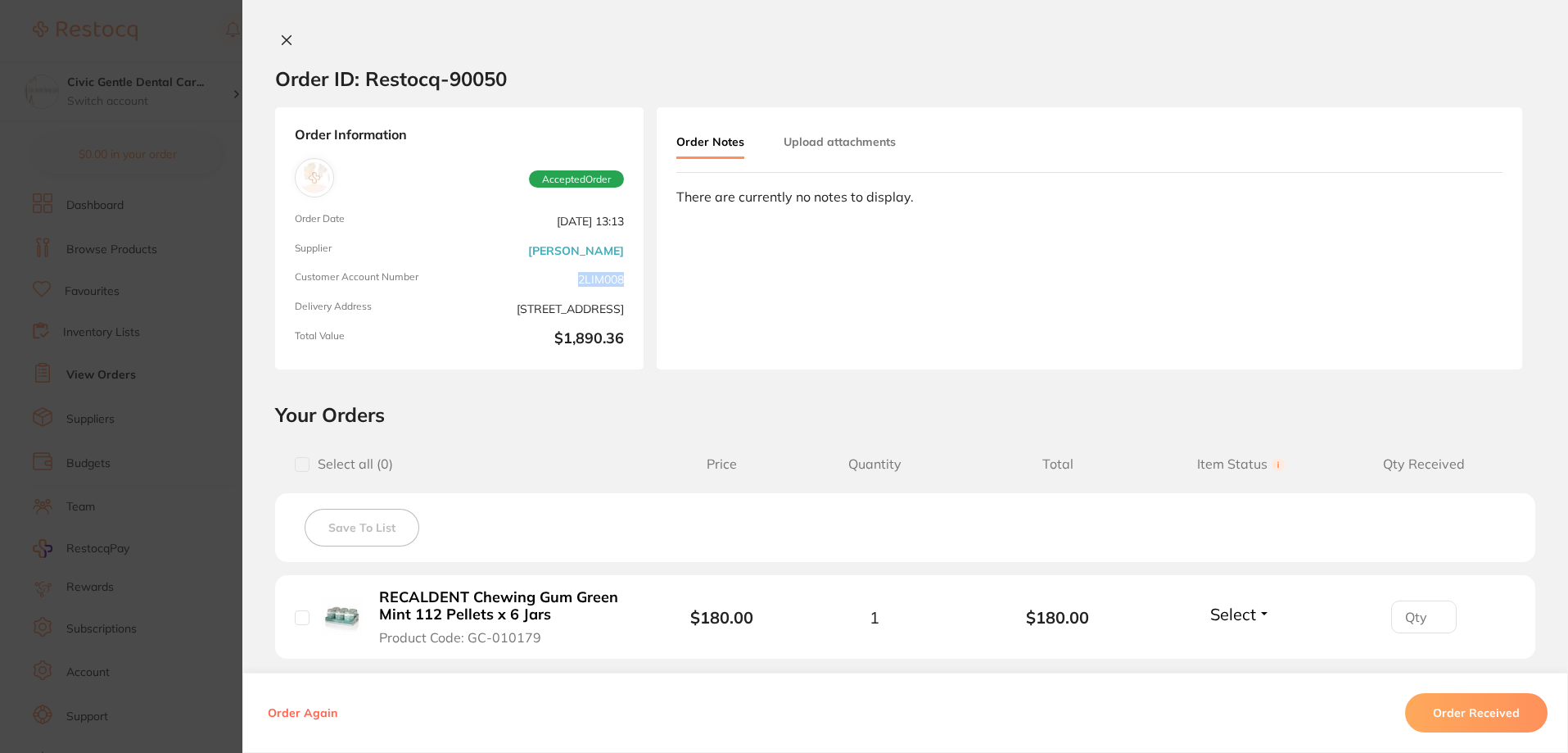
drag, startPoint x: 576, startPoint y: 272, endPoint x: 633, endPoint y: 263, distance: 57.7
click at [633, 263] on div "Order Information Accepted Order Order Date [DATE] 13:13 Supplier [PERSON_NAME]…" at bounding box center [459, 239] width 368 height 263
click at [454, 261] on div "Order Information Accepted Order Order Date [DATE] 13:13 Supplier [PERSON_NAME]…" at bounding box center [459, 239] width 368 height 263
click at [127, 192] on section "Order ID: Restocq- 90050 Order Information Accepted Order Order Date [DATE] 13:…" at bounding box center [784, 376] width 1568 height 753
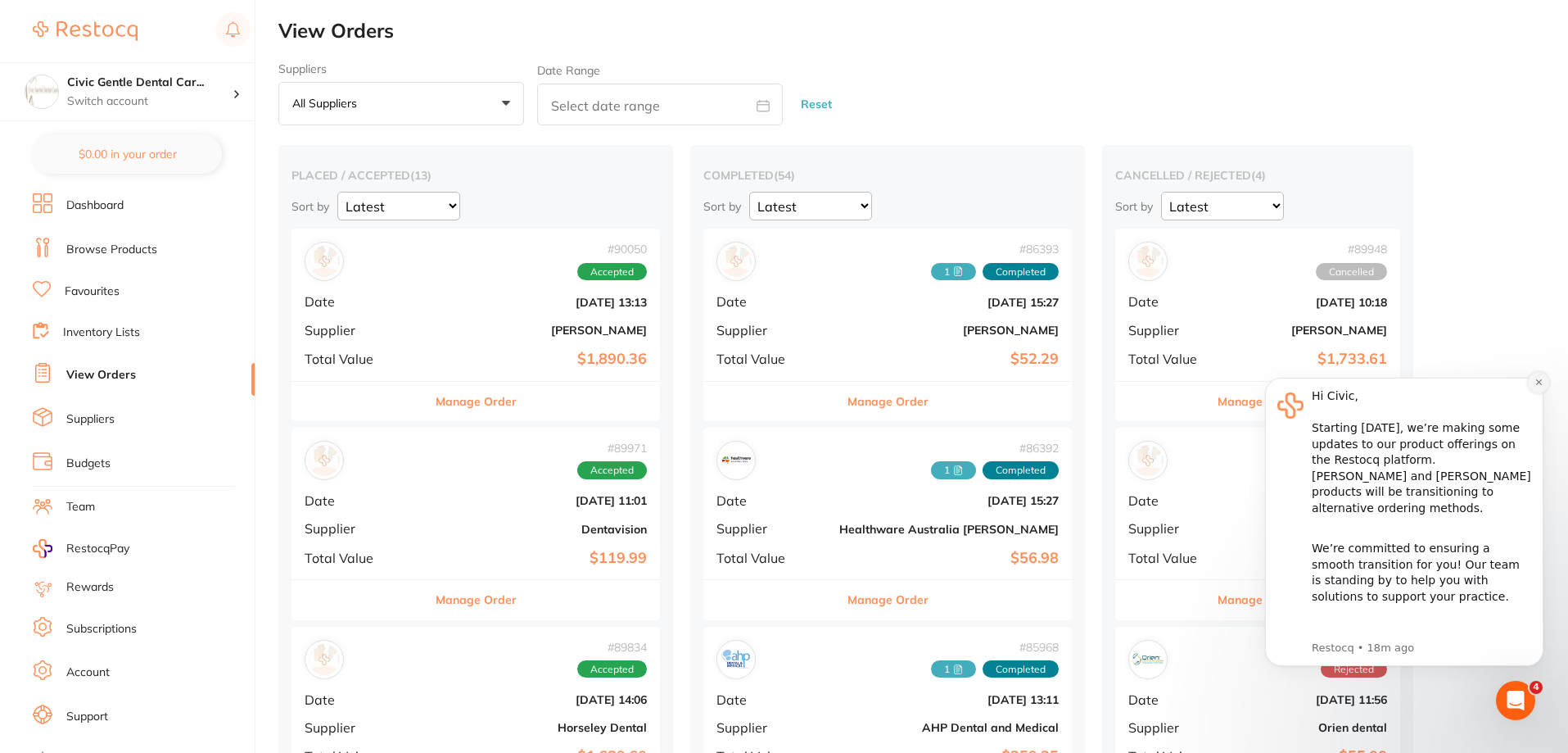
click at [1536, 384] on icon "Dismiss notification" at bounding box center [1538, 382] width 5 height 5
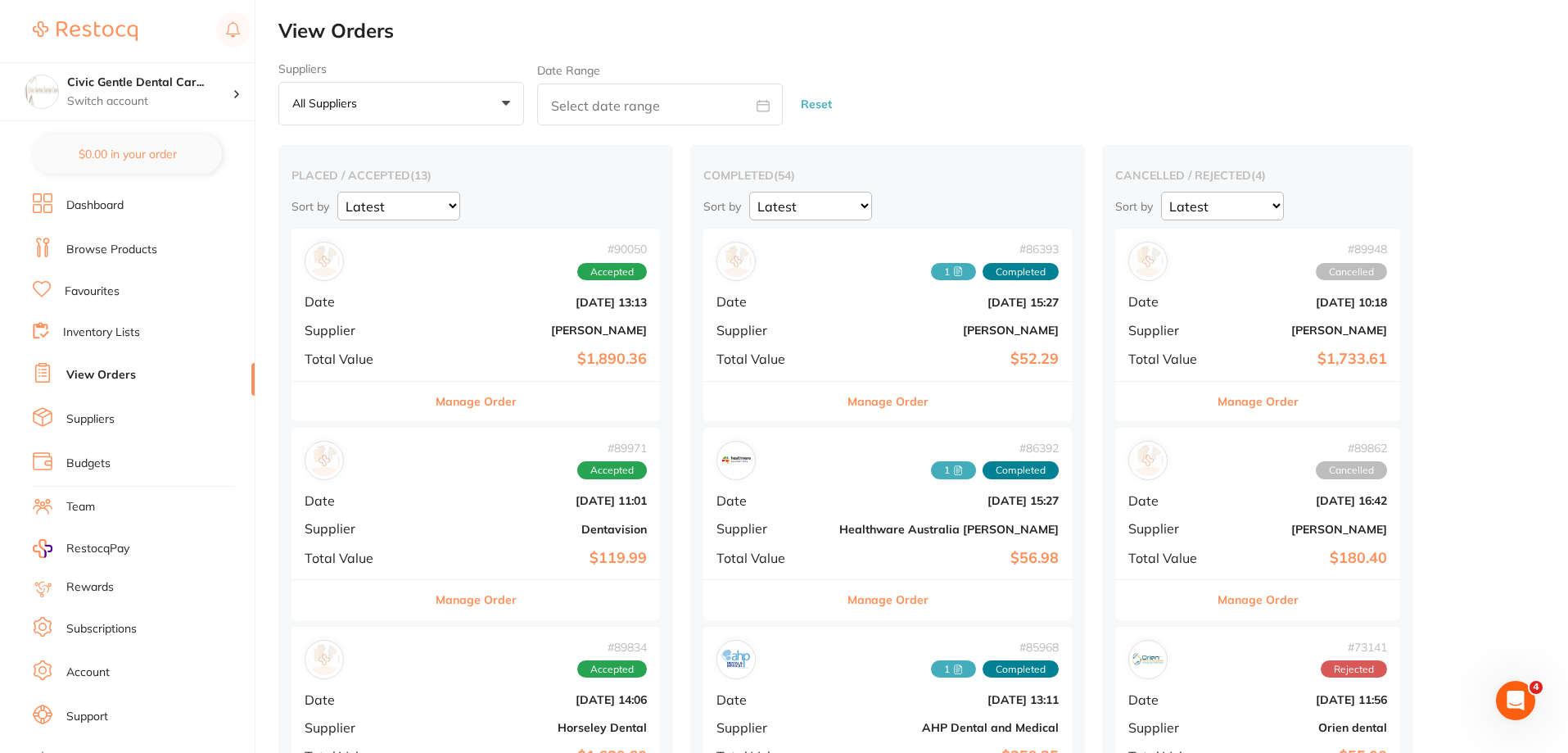
click at [463, 399] on button "Manage Order" at bounding box center [476, 401] width 81 height 39
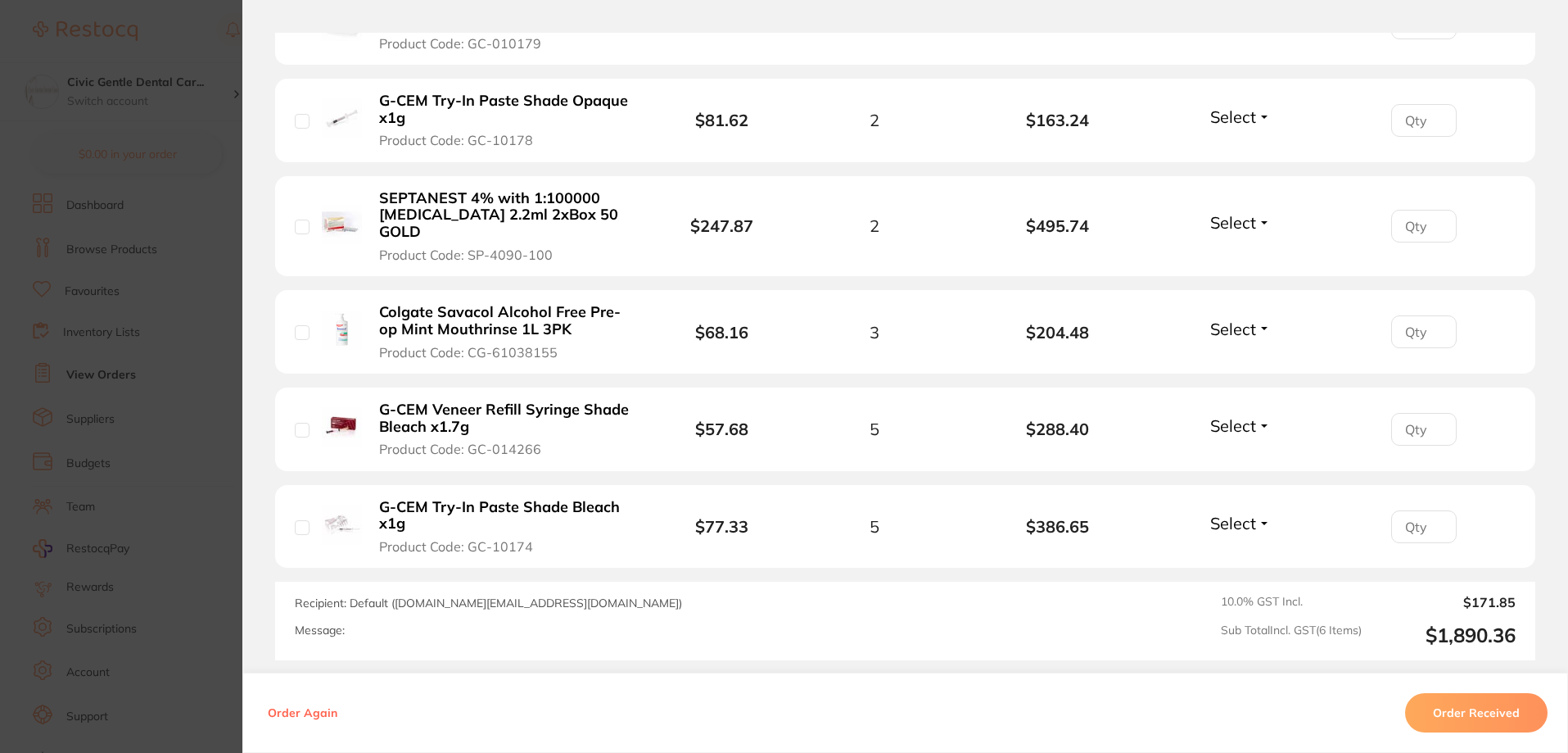
scroll to position [728, 0]
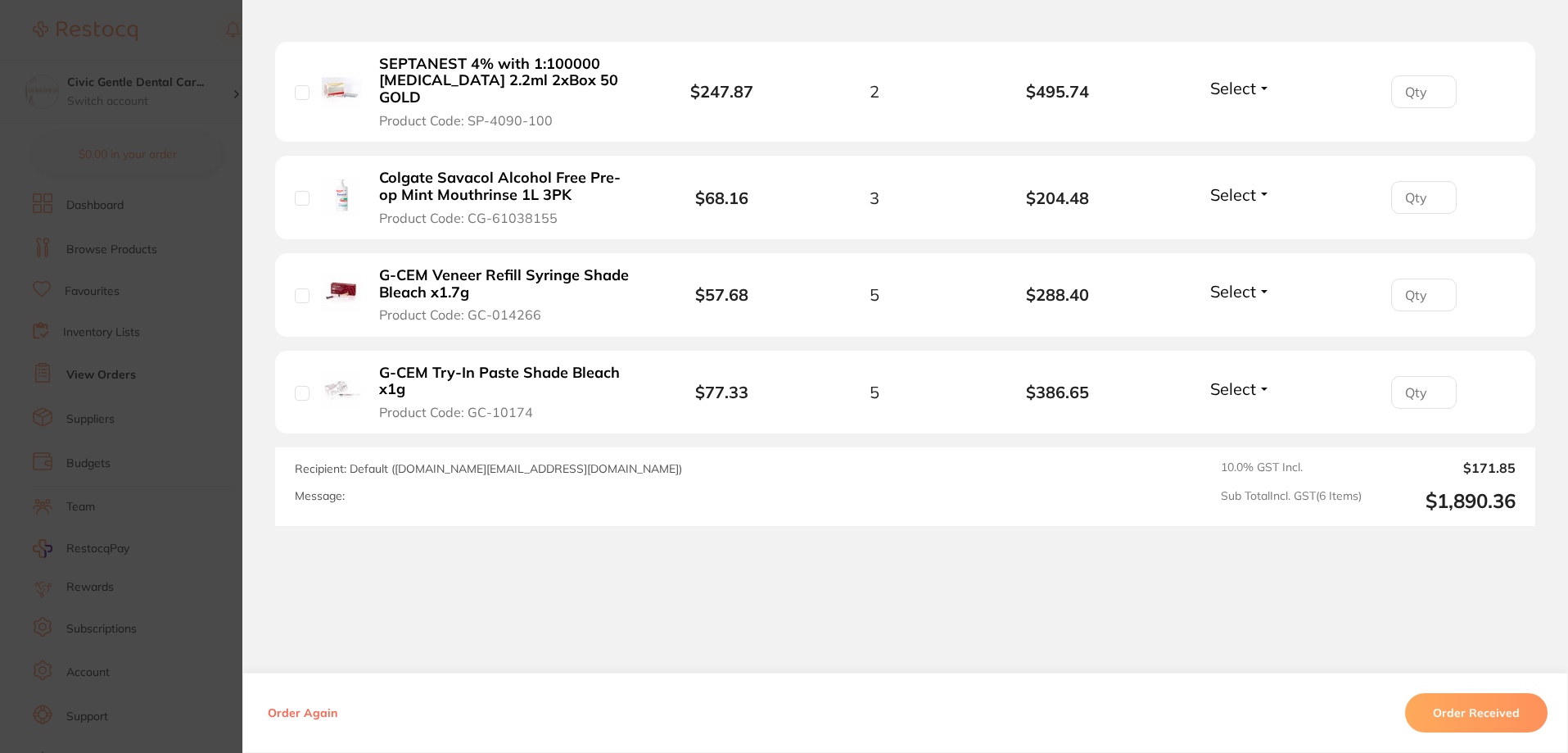
click at [60, 264] on section "Order ID: Restocq- 90050 Order Information Accepted Order Order Date [DATE] 13:…" at bounding box center [784, 376] width 1568 height 753
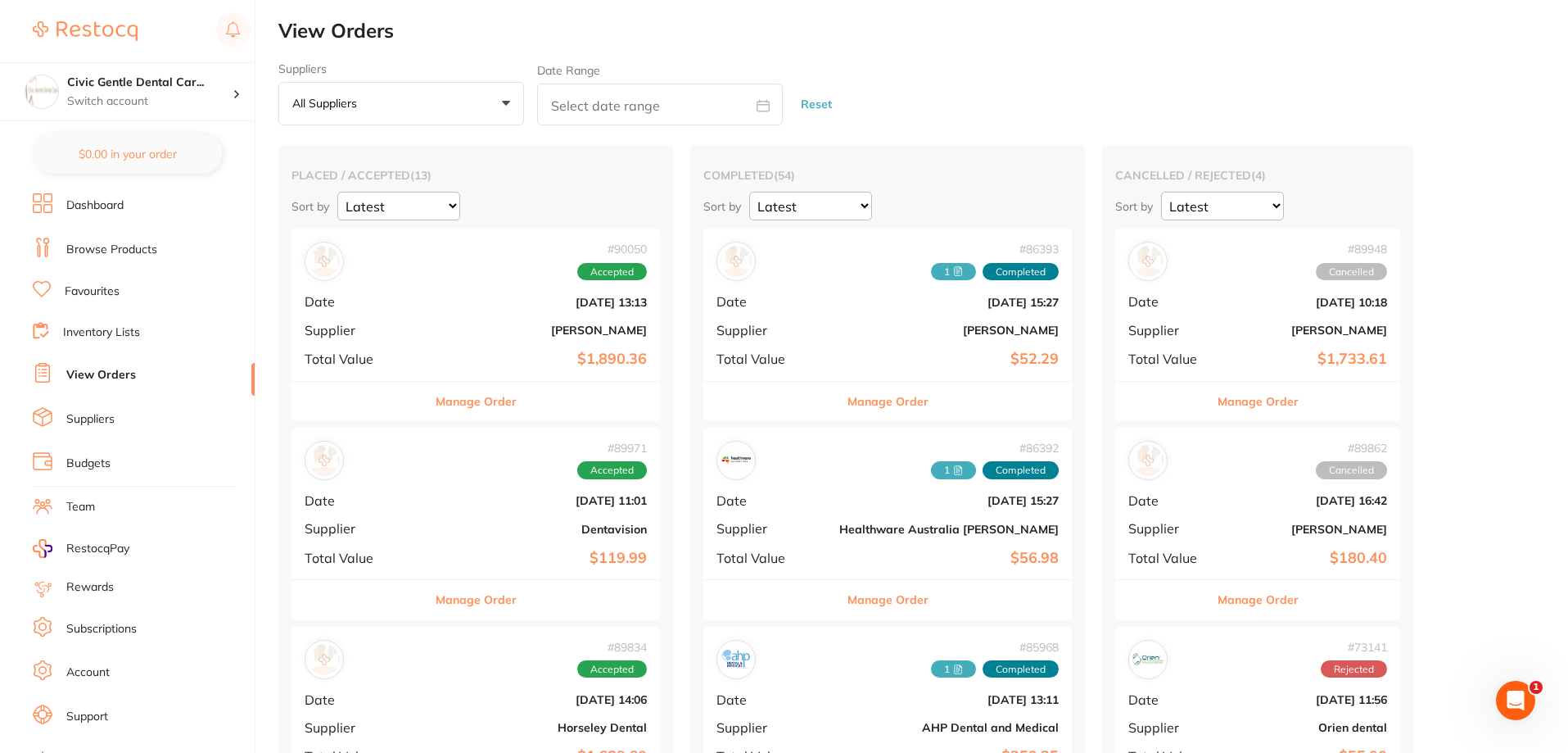
click at [451, 412] on button "Manage Order" at bounding box center [476, 401] width 81 height 39
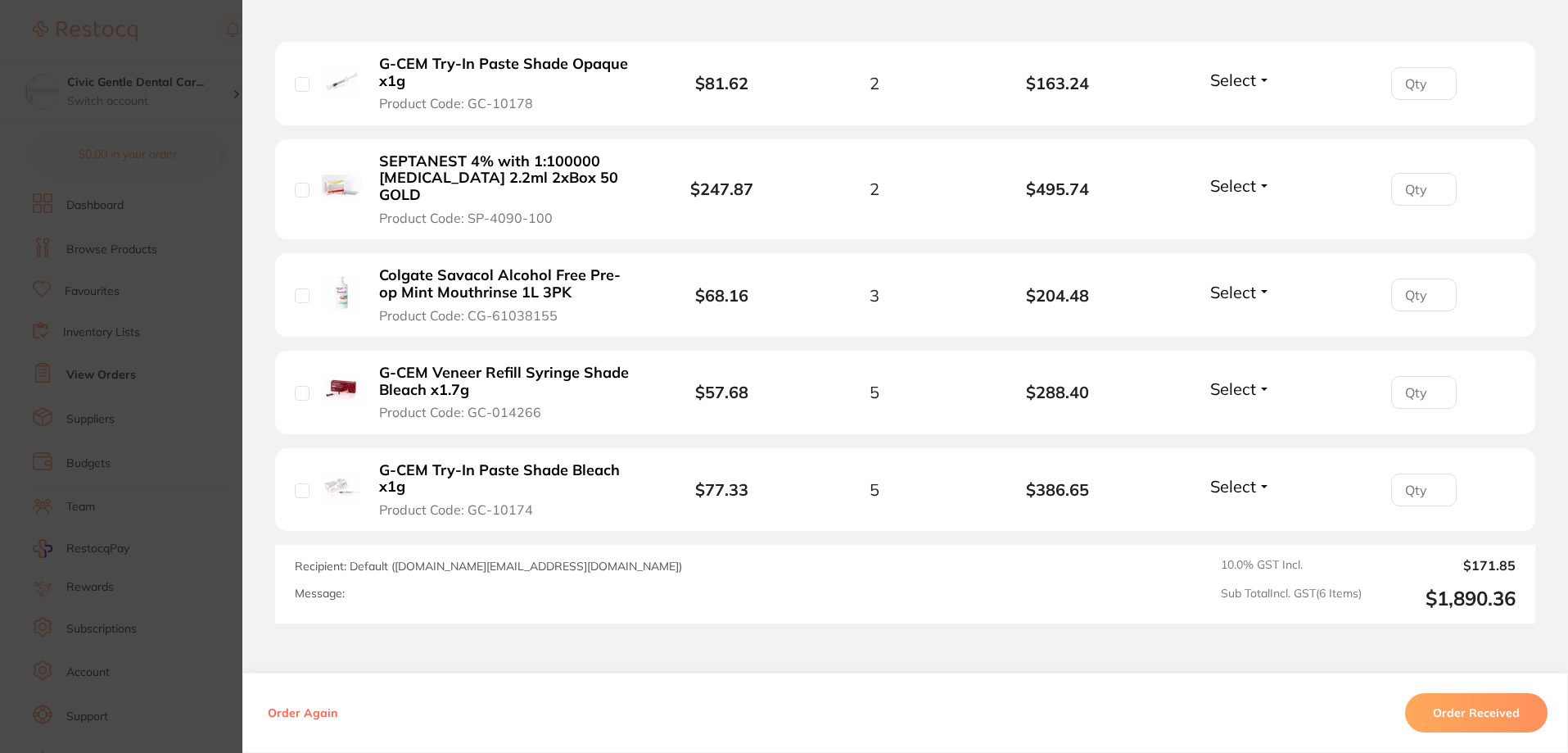
scroll to position [646, 0]
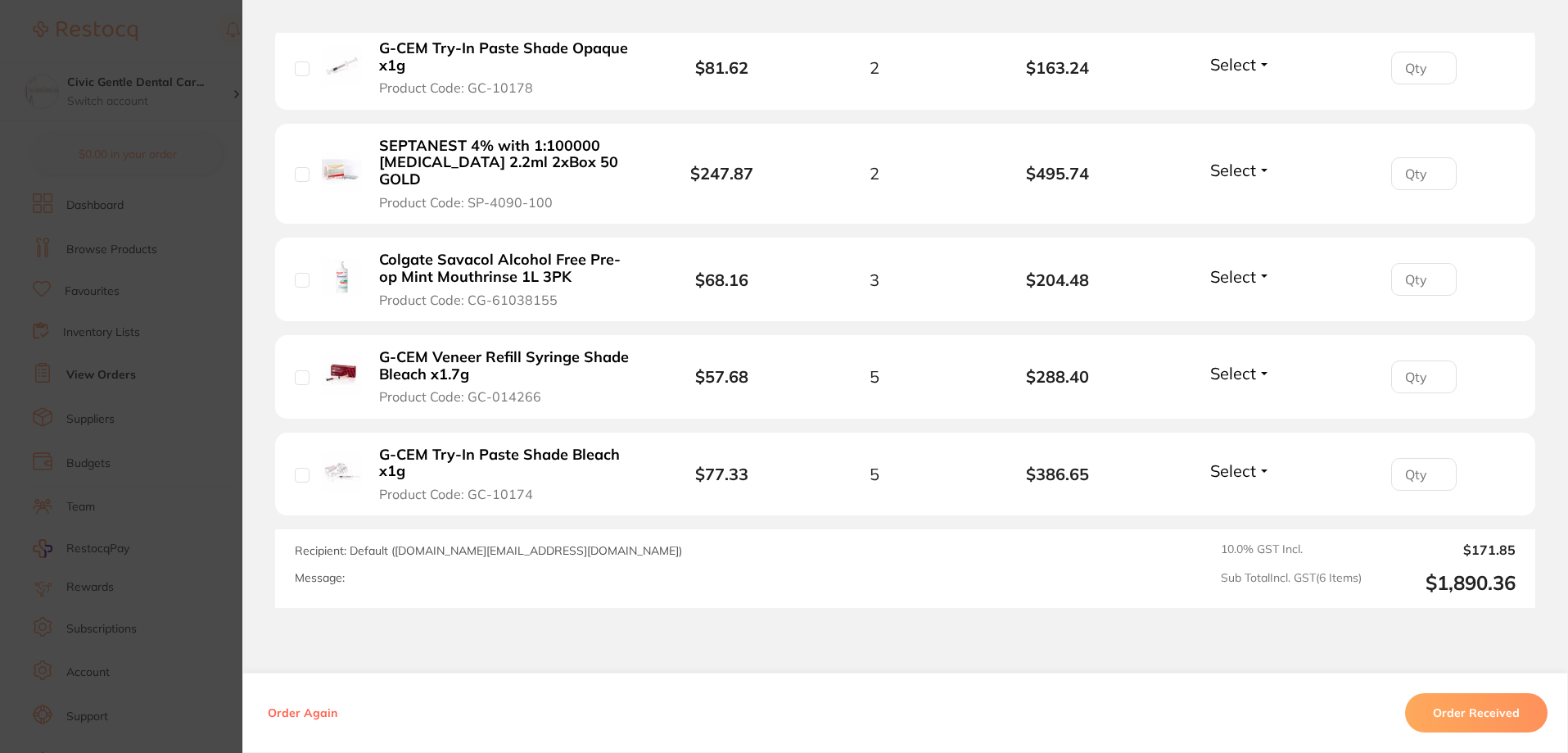
click at [73, 289] on section "Order ID: Restocq- 90050 Order Information Accepted Order Order Date [DATE] 13:…" at bounding box center [784, 376] width 1568 height 753
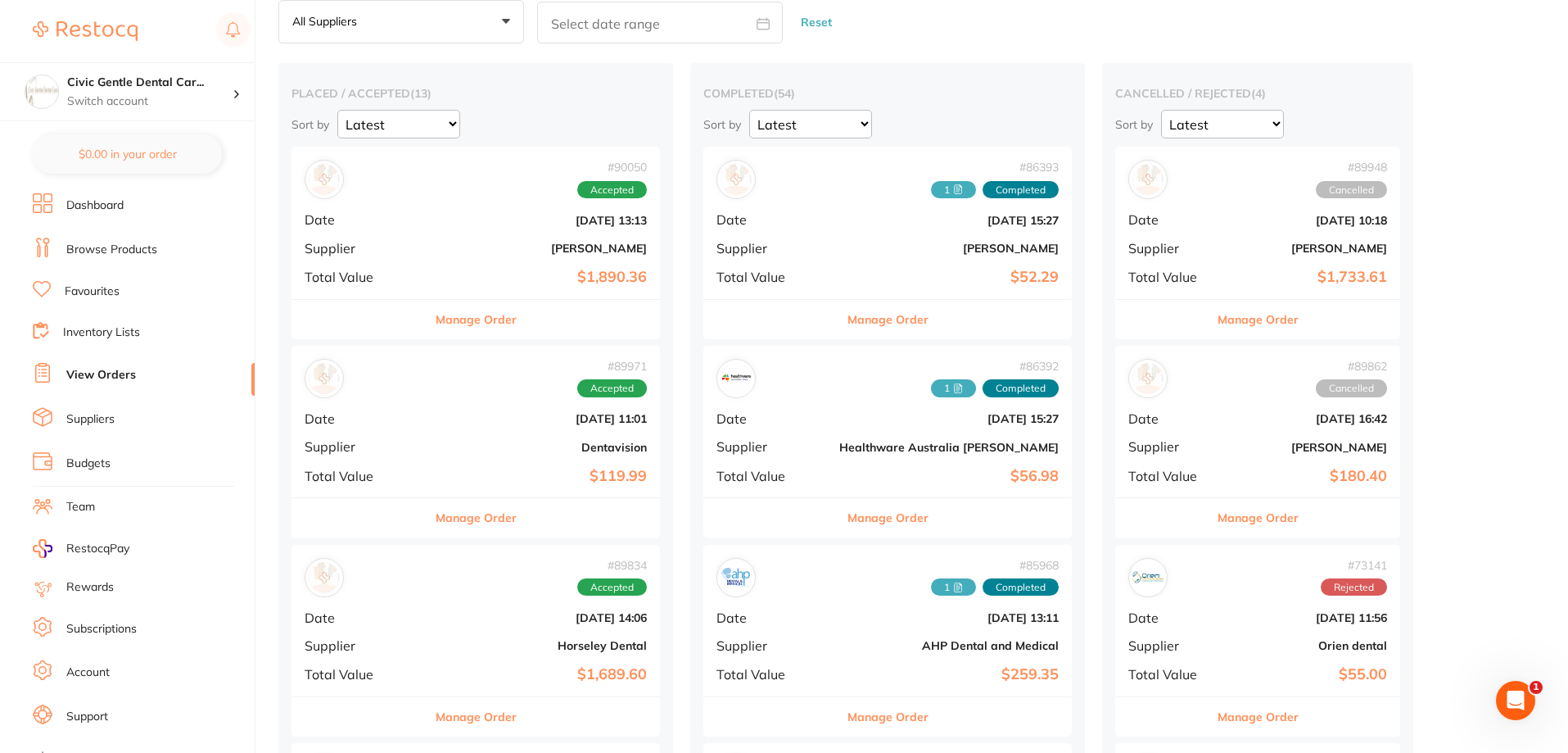
drag, startPoint x: 350, startPoint y: 575, endPoint x: 359, endPoint y: 657, distance: 82.5
